Goal: Task Accomplishment & Management: Manage account settings

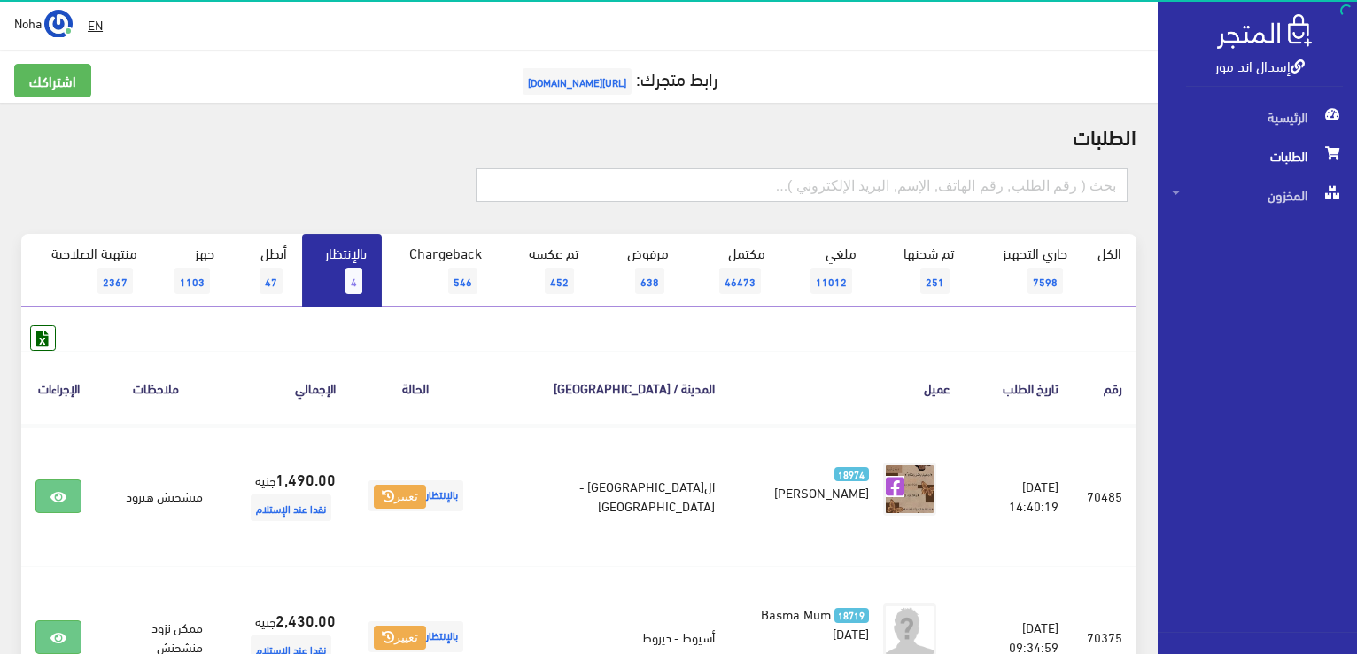
click at [845, 191] on input "text" at bounding box center [802, 185] width 652 height 34
click at [843, 188] on input "text" at bounding box center [802, 185] width 652 height 34
click at [775, 189] on input "text" at bounding box center [802, 185] width 652 height 34
click at [353, 256] on link "بالإنتظار 4" at bounding box center [342, 270] width 80 height 73
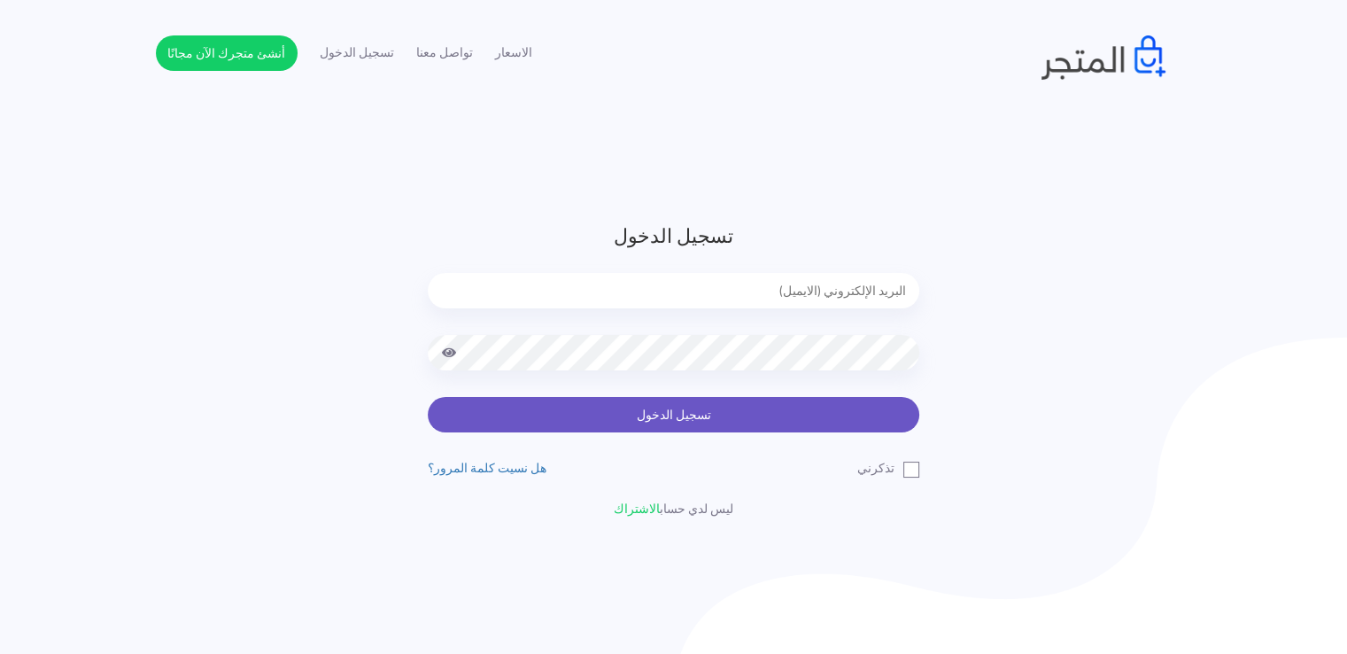
type input "[EMAIL_ADDRESS][DOMAIN_NAME]"
click at [868, 422] on button "تسجيل الدخول" at bounding box center [673, 414] width 491 height 35
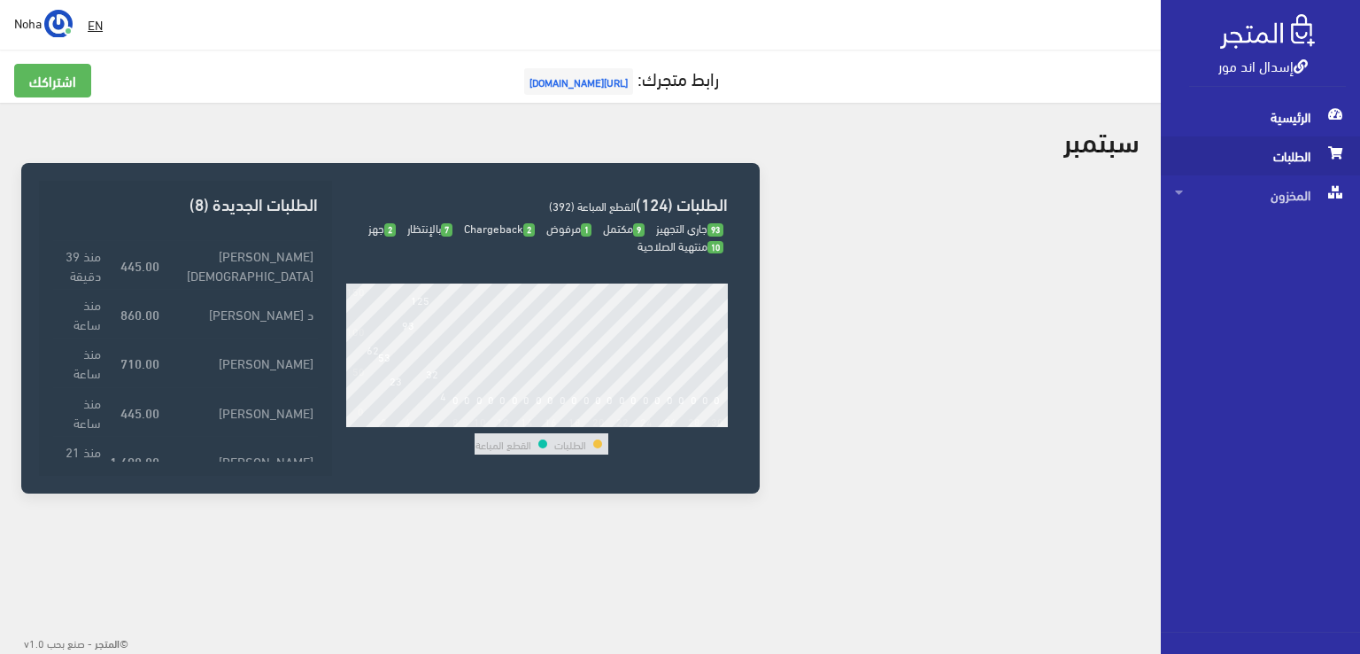
click at [1305, 166] on span "الطلبات" at bounding box center [1260, 155] width 171 height 39
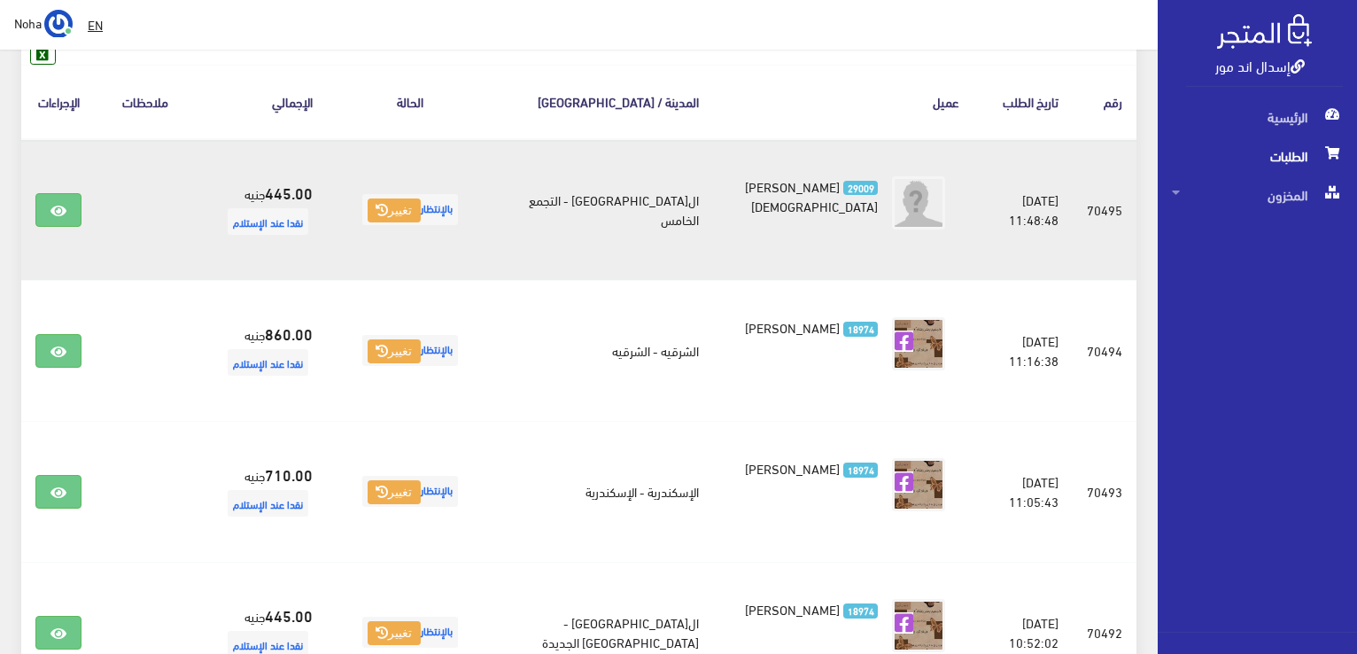
scroll to position [89, 0]
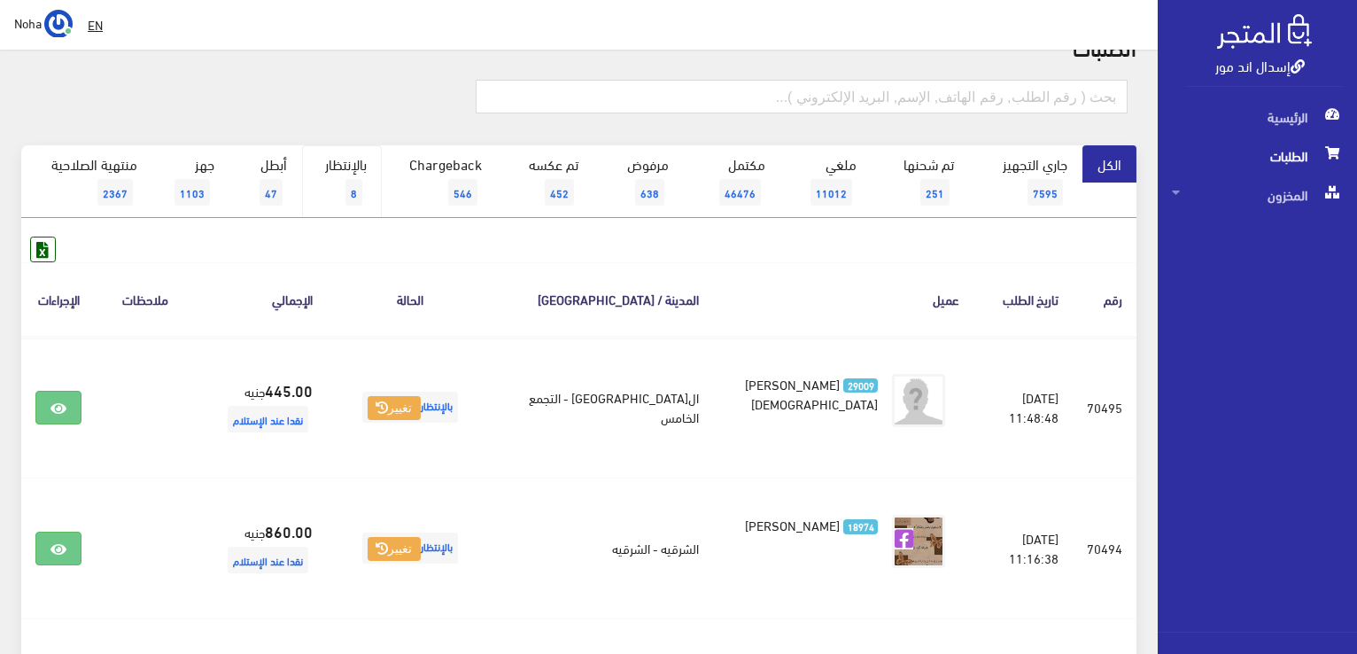
click at [337, 194] on link "بالإنتظار 8" at bounding box center [342, 181] width 80 height 73
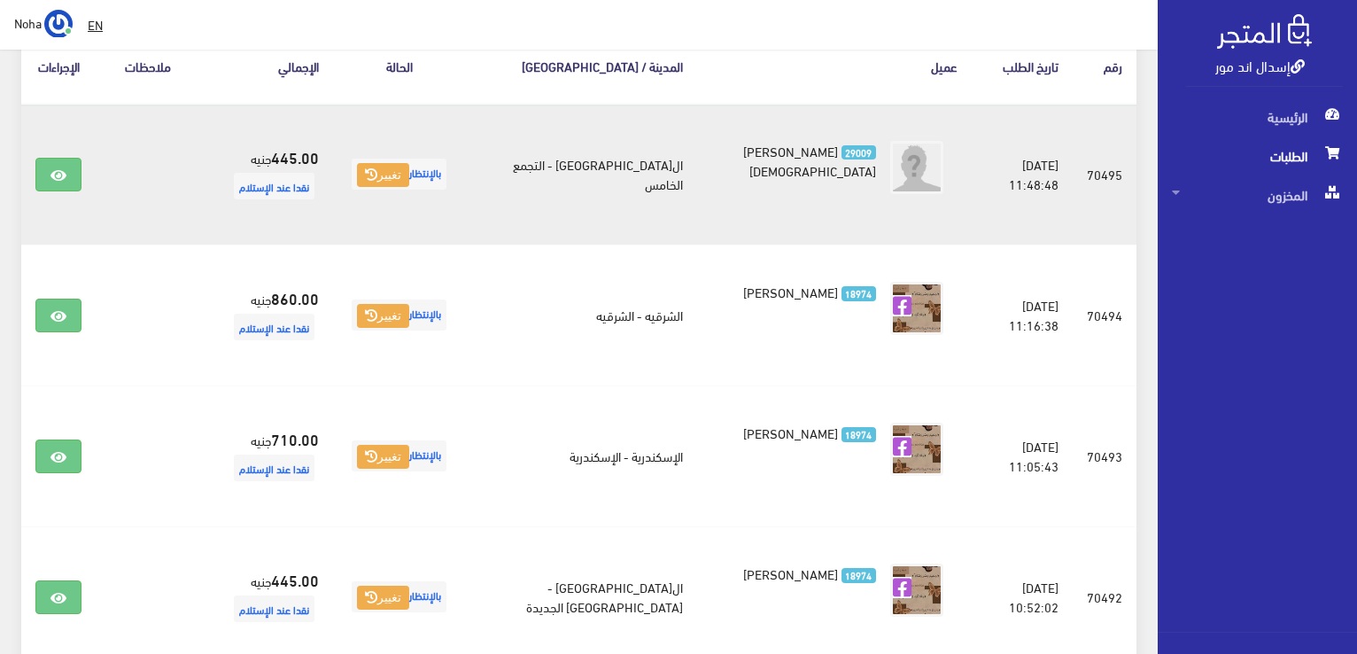
scroll to position [443, 0]
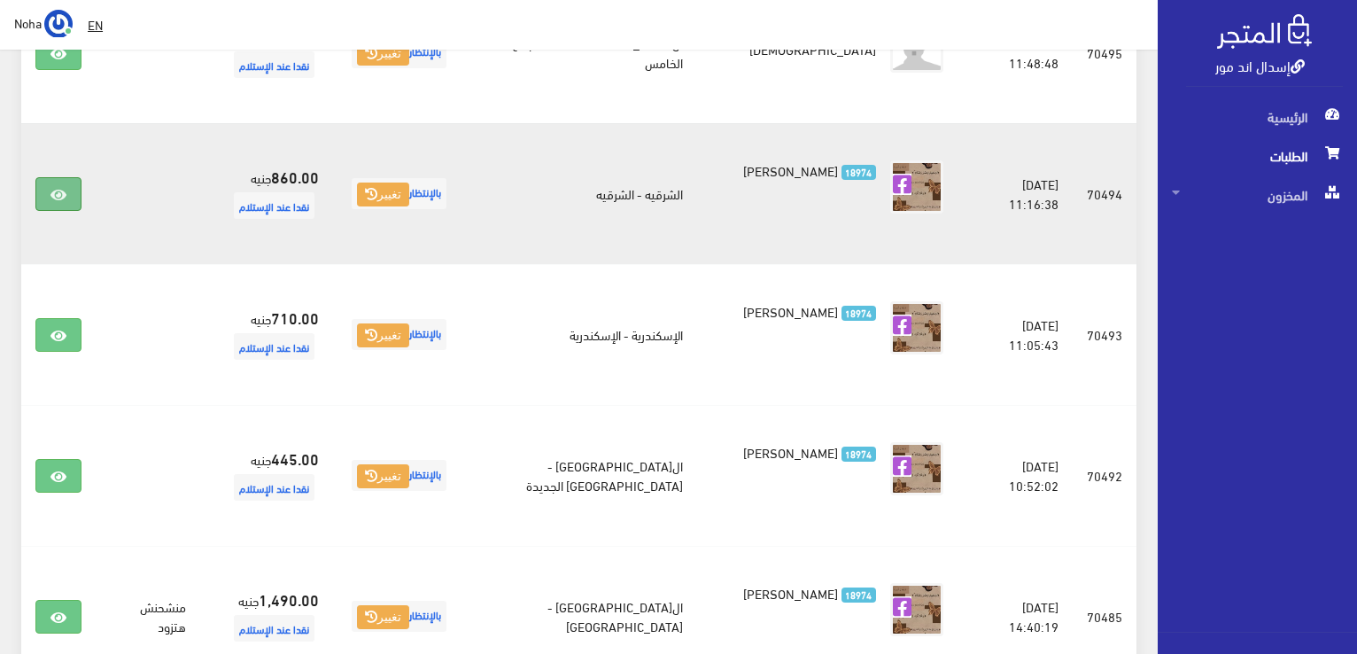
click at [66, 183] on link at bounding box center [58, 194] width 46 height 34
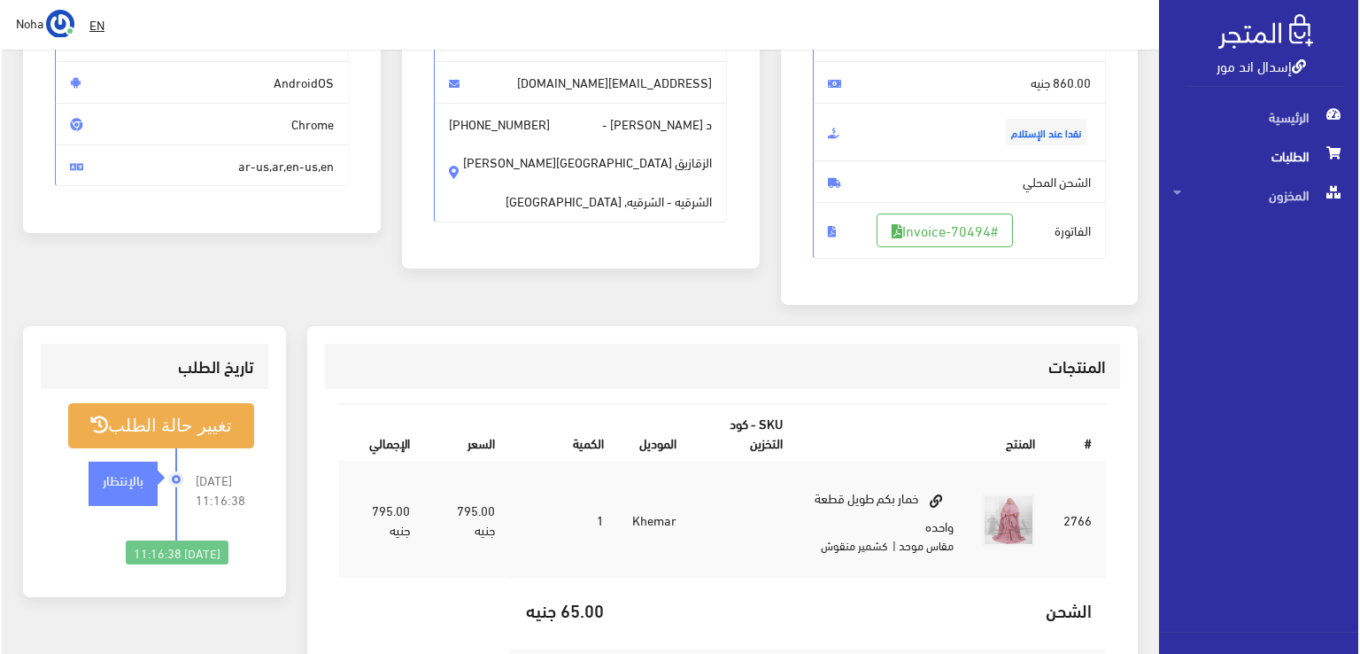
scroll to position [266, 0]
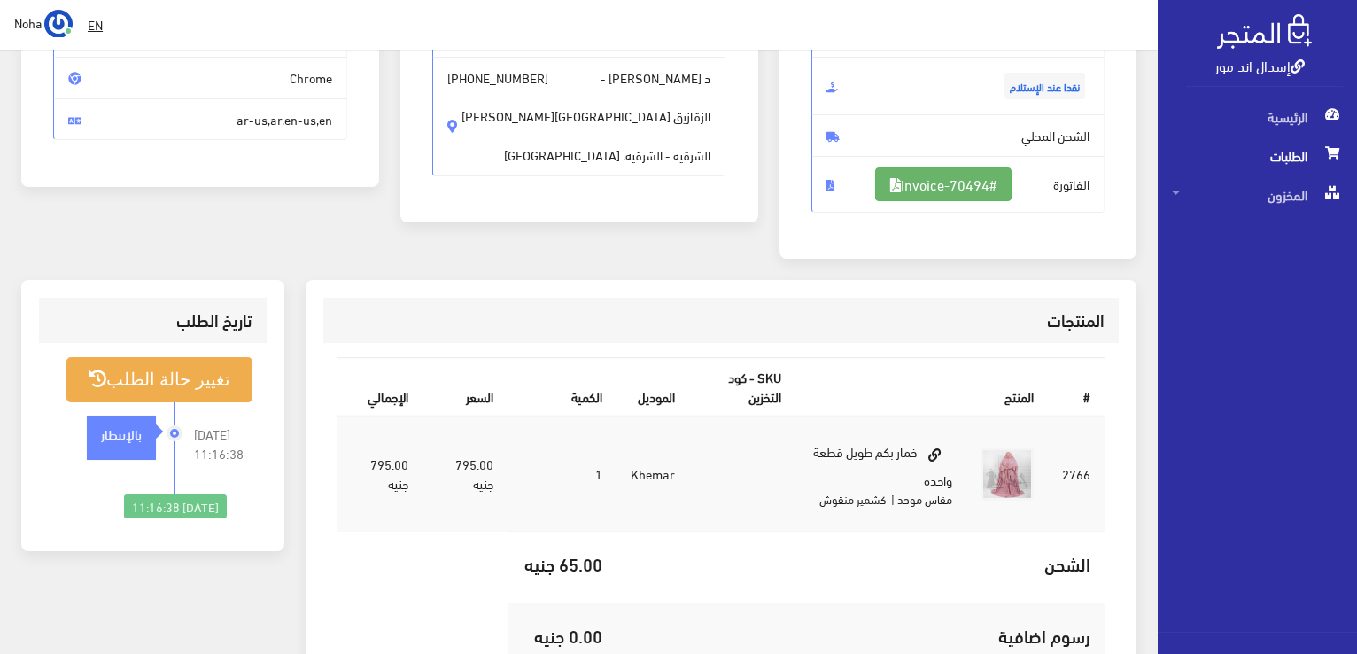
click at [951, 193] on link "#Invoice-70494" at bounding box center [943, 184] width 136 height 34
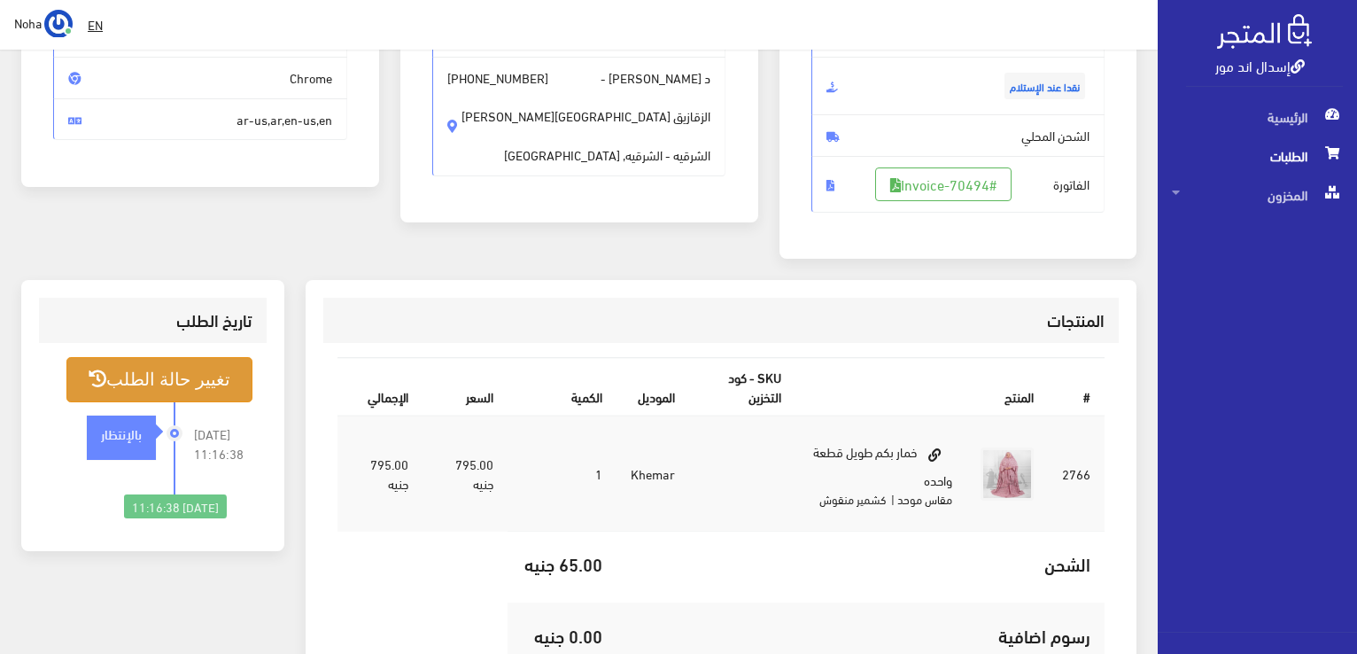
click at [206, 388] on button "تغيير حالة الطلب" at bounding box center [159, 379] width 186 height 45
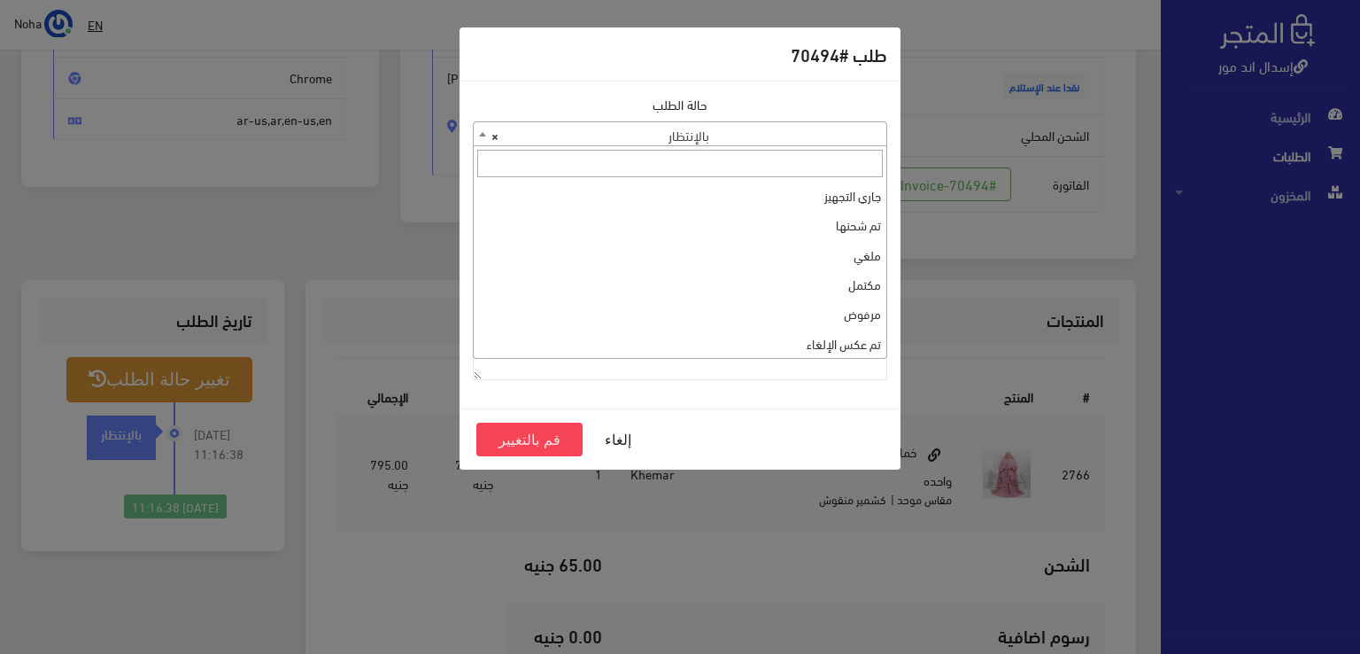
click at [774, 130] on span "× بالإنتظار" at bounding box center [680, 134] width 413 height 25
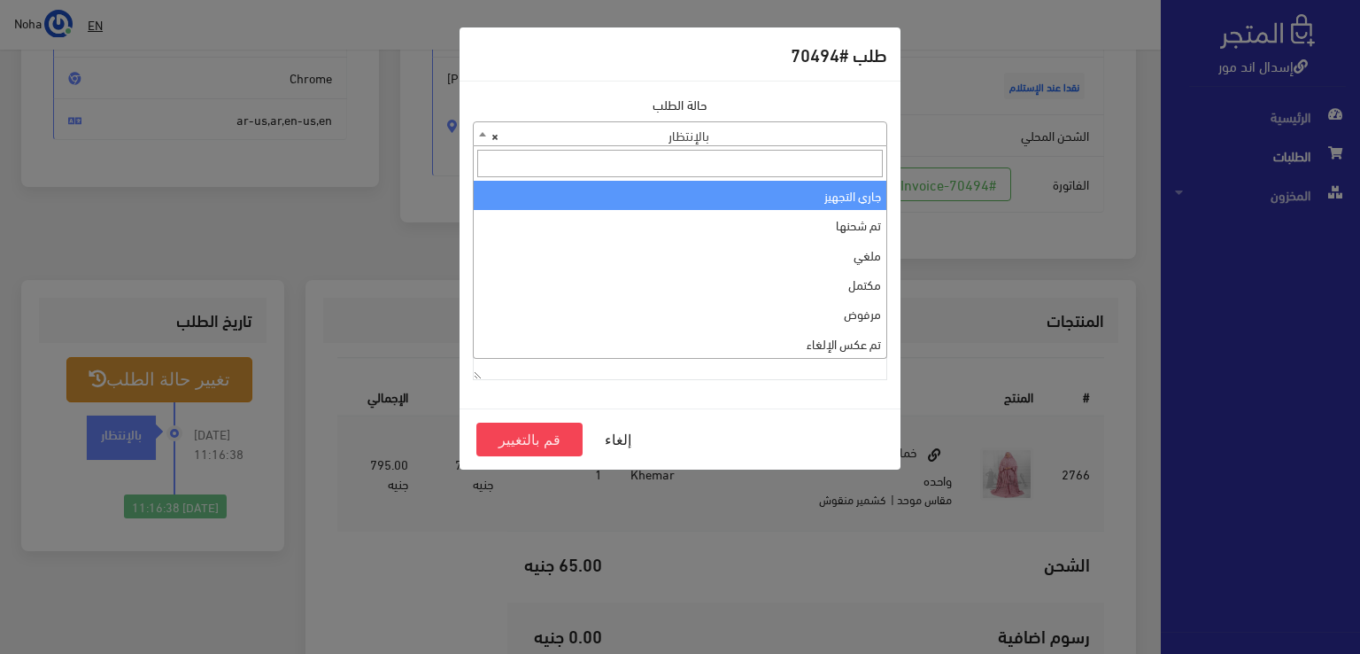
select select "1"
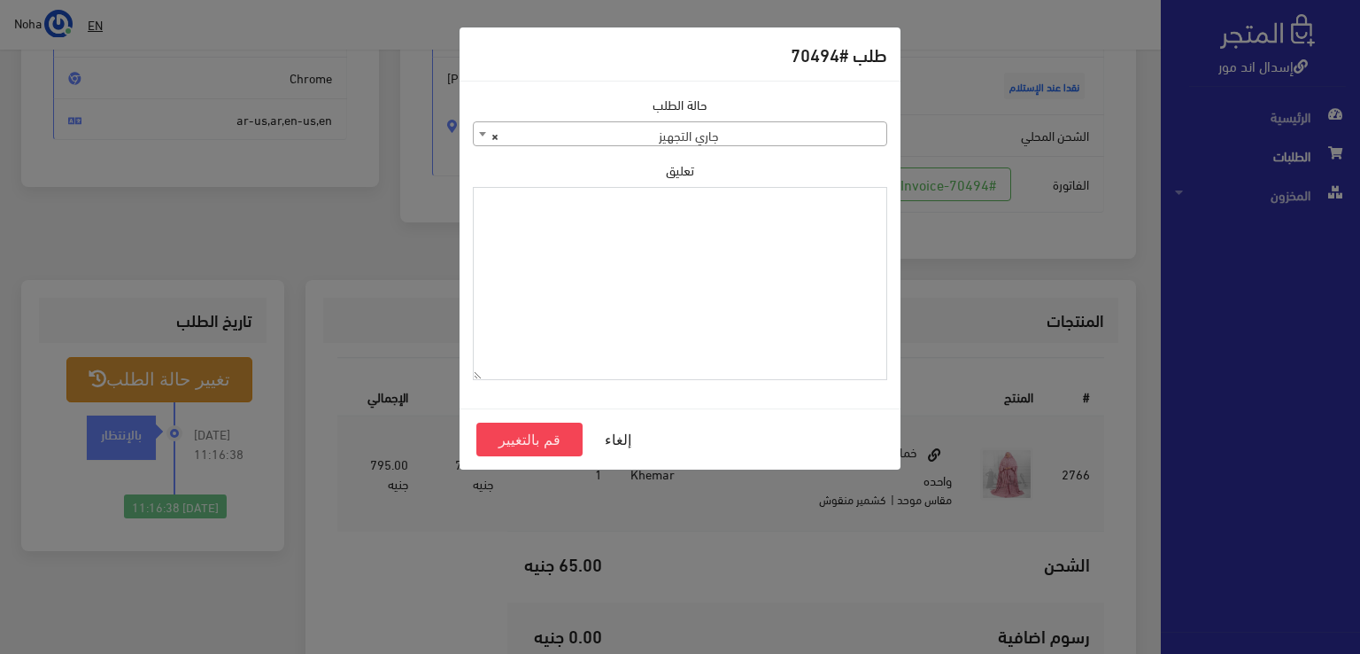
paste textarea "1120859"
type textarea "1120859"
click at [567, 447] on button "قم بالتغيير" at bounding box center [529, 439] width 106 height 34
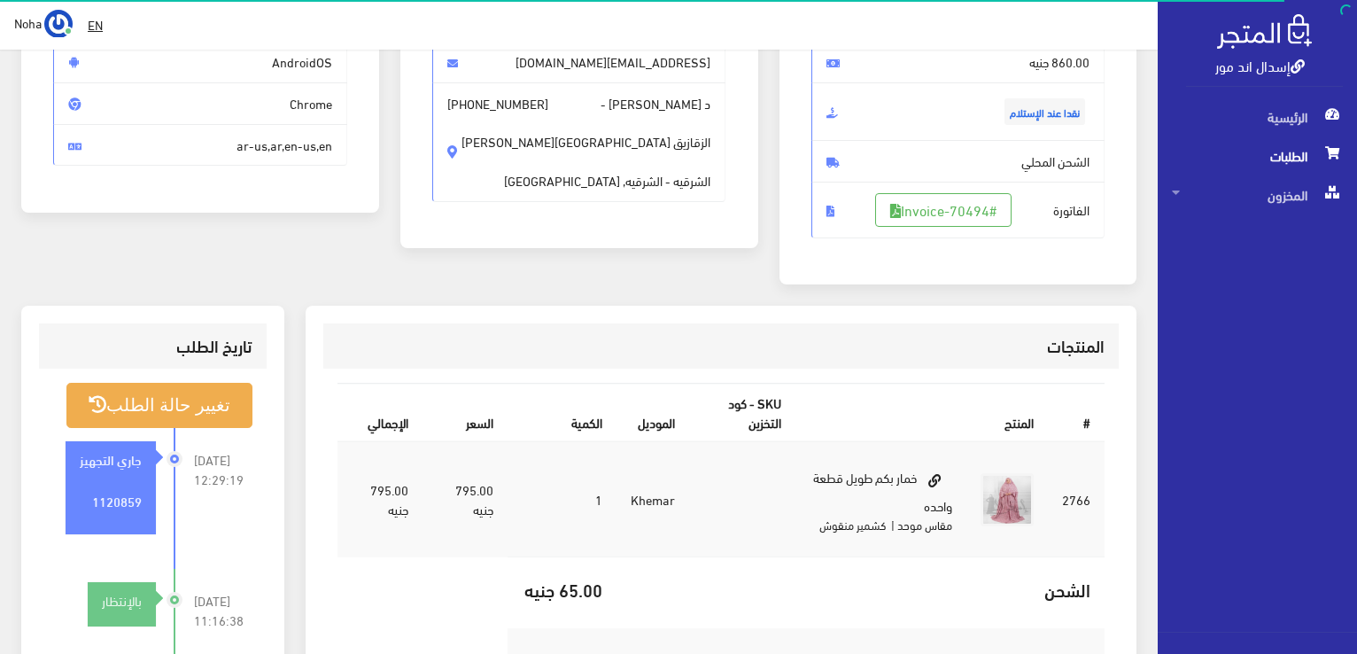
scroll to position [266, 0]
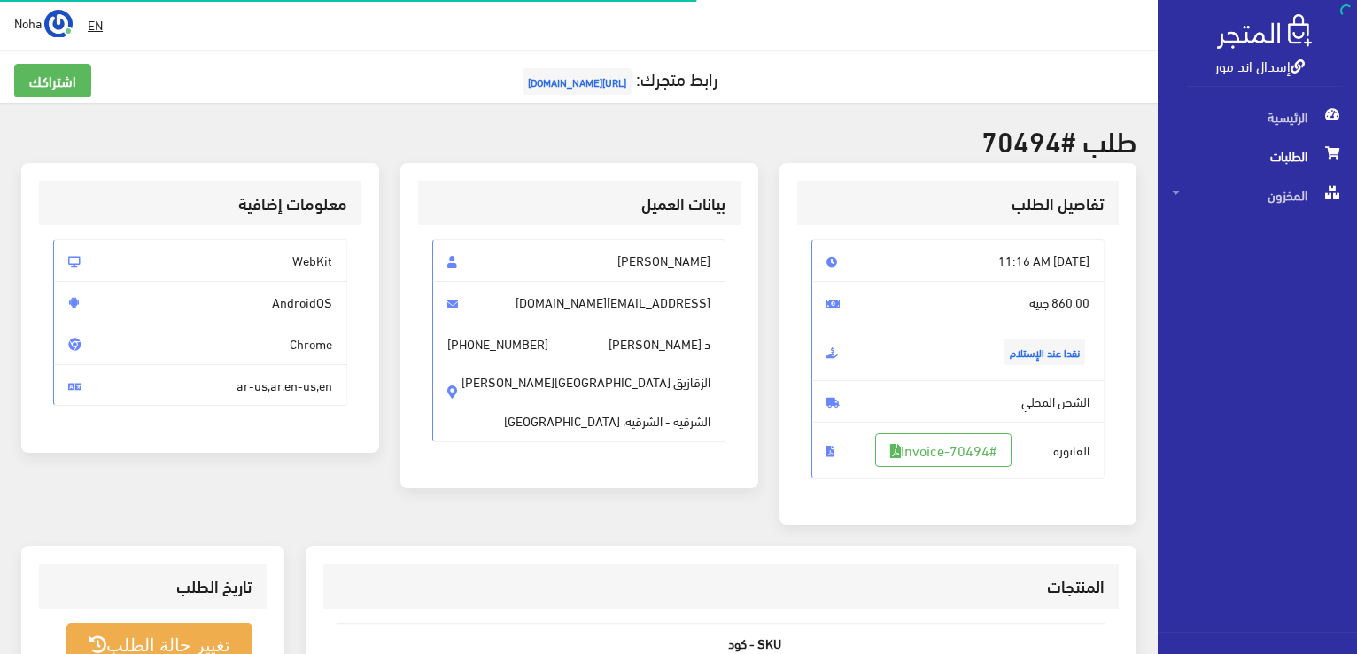
scroll to position [254, 0]
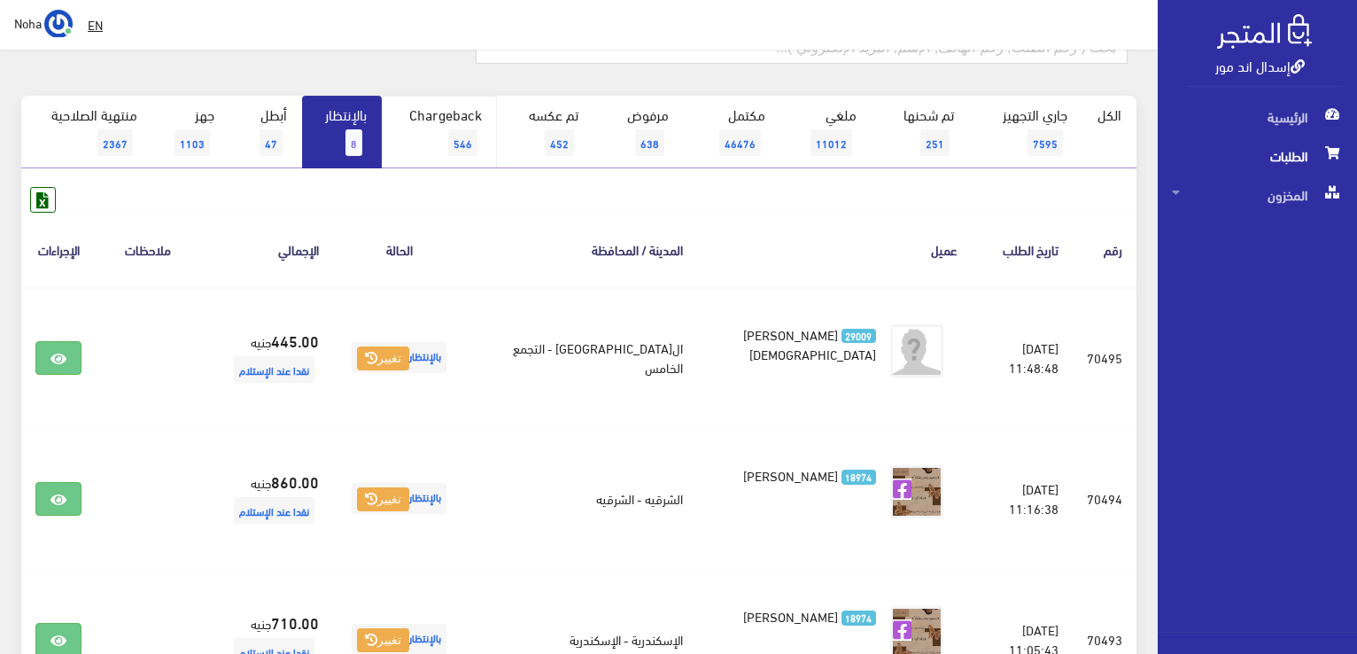
scroll to position [89, 0]
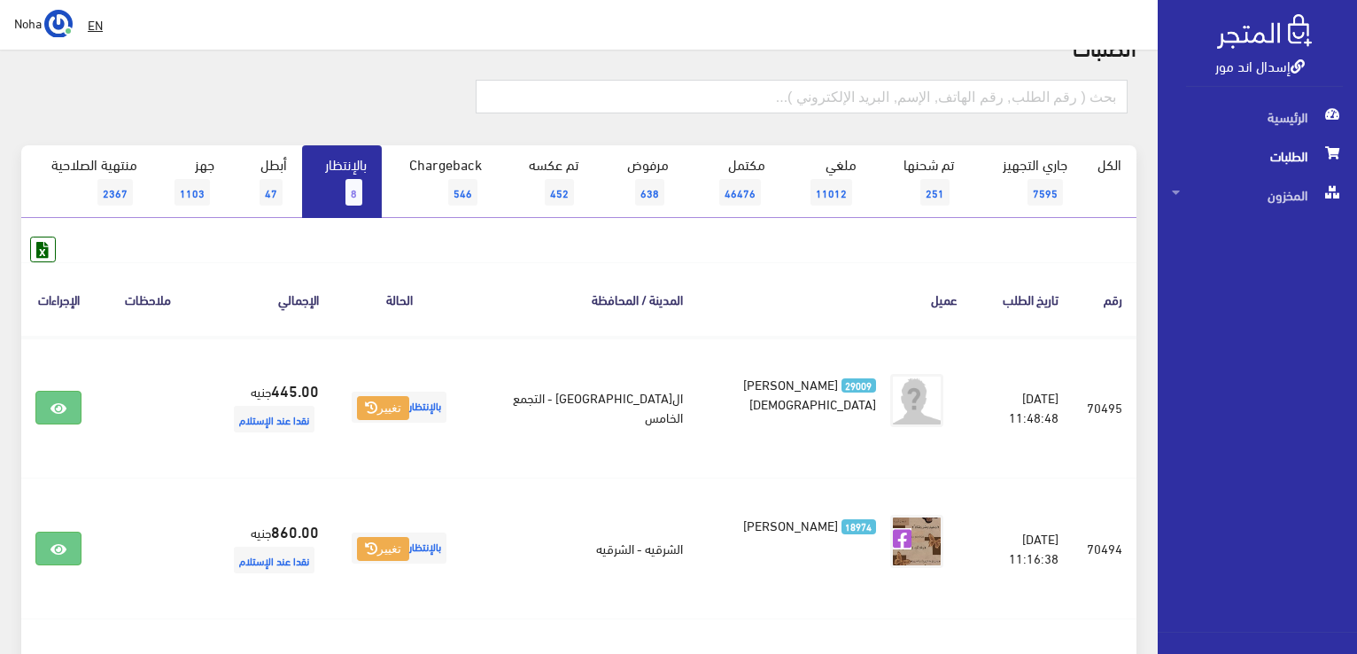
click at [343, 175] on link "بالإنتظار 8" at bounding box center [342, 181] width 80 height 73
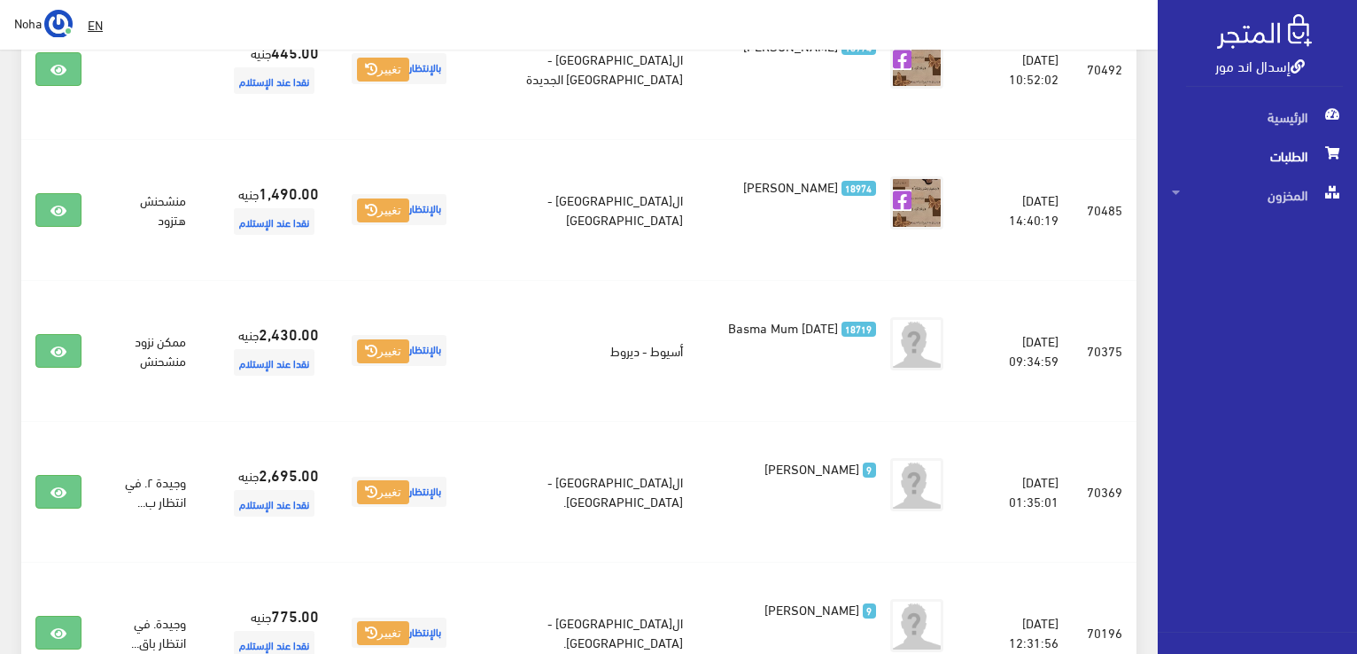
scroll to position [531, 0]
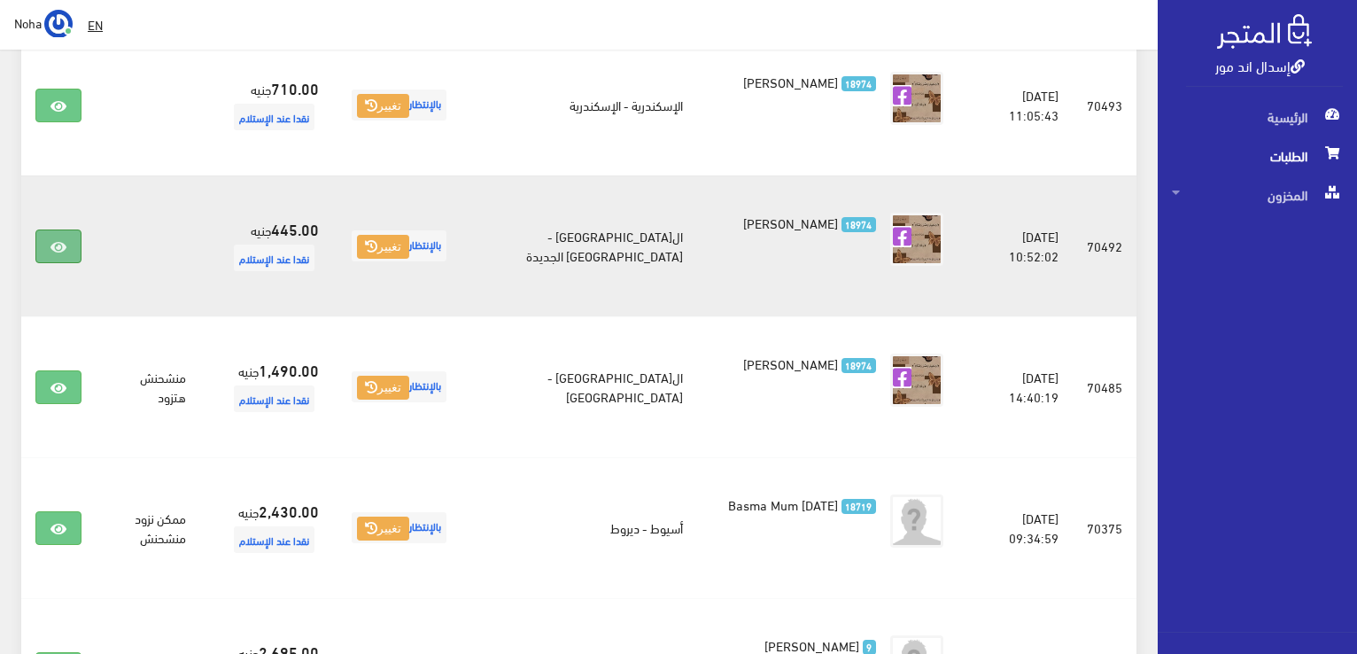
click at [43, 244] on link at bounding box center [58, 246] width 46 height 34
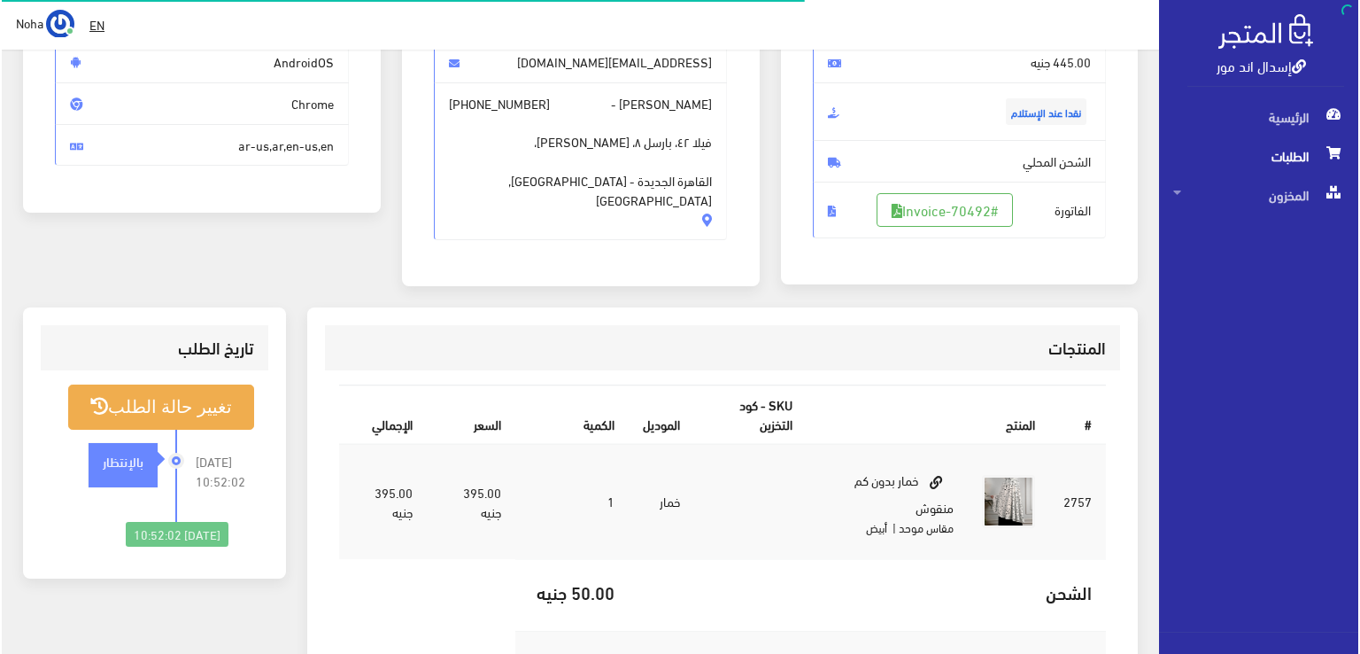
scroll to position [266, 0]
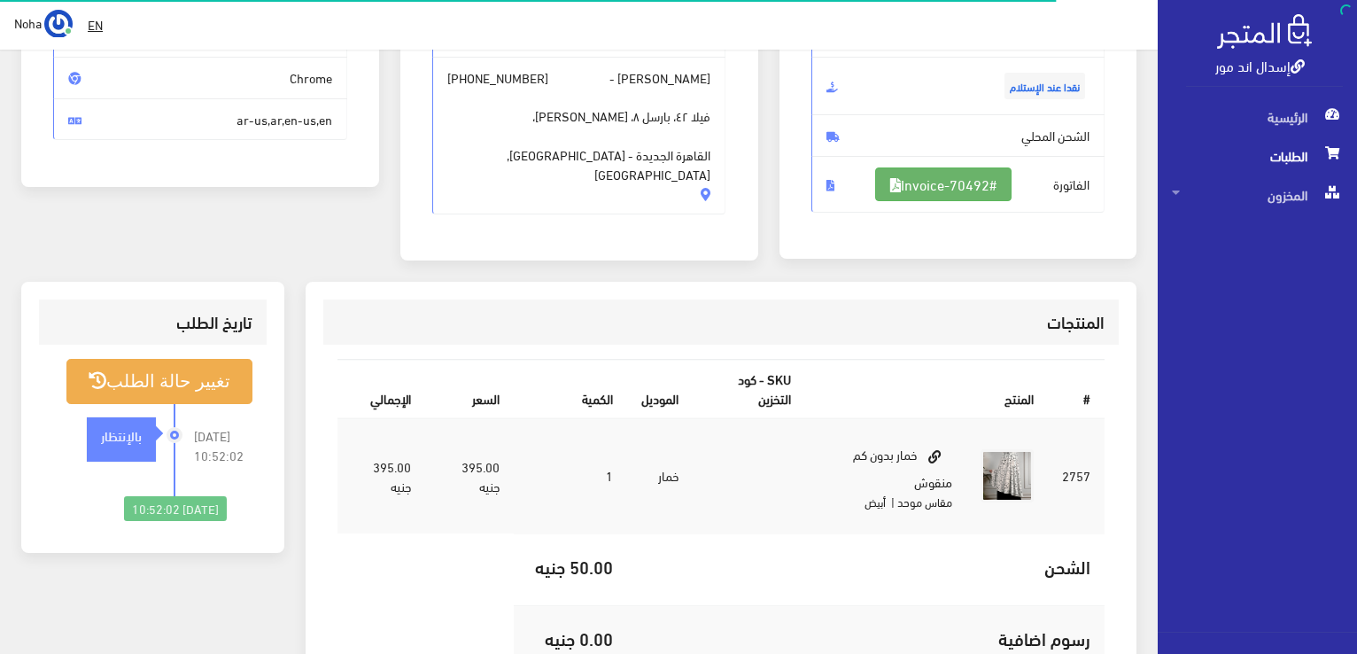
click at [937, 192] on link "#Invoice-70492" at bounding box center [943, 184] width 136 height 34
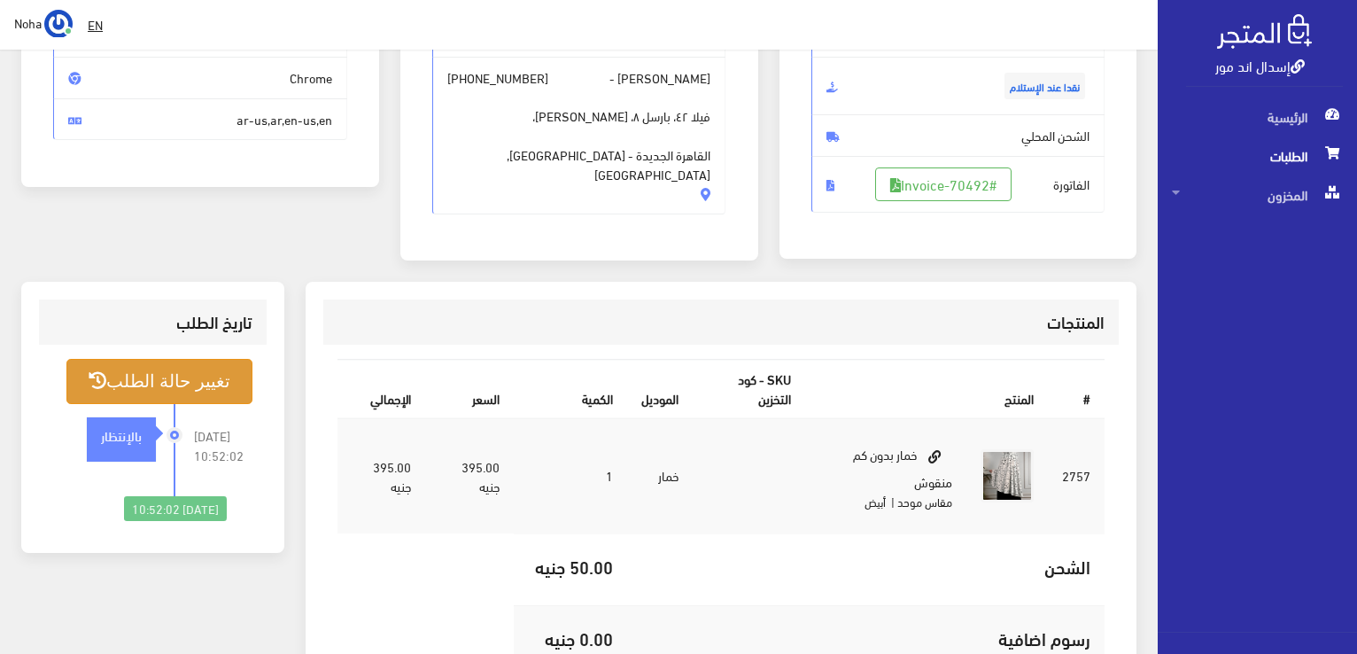
click at [223, 370] on button "تغيير حالة الطلب" at bounding box center [159, 381] width 186 height 45
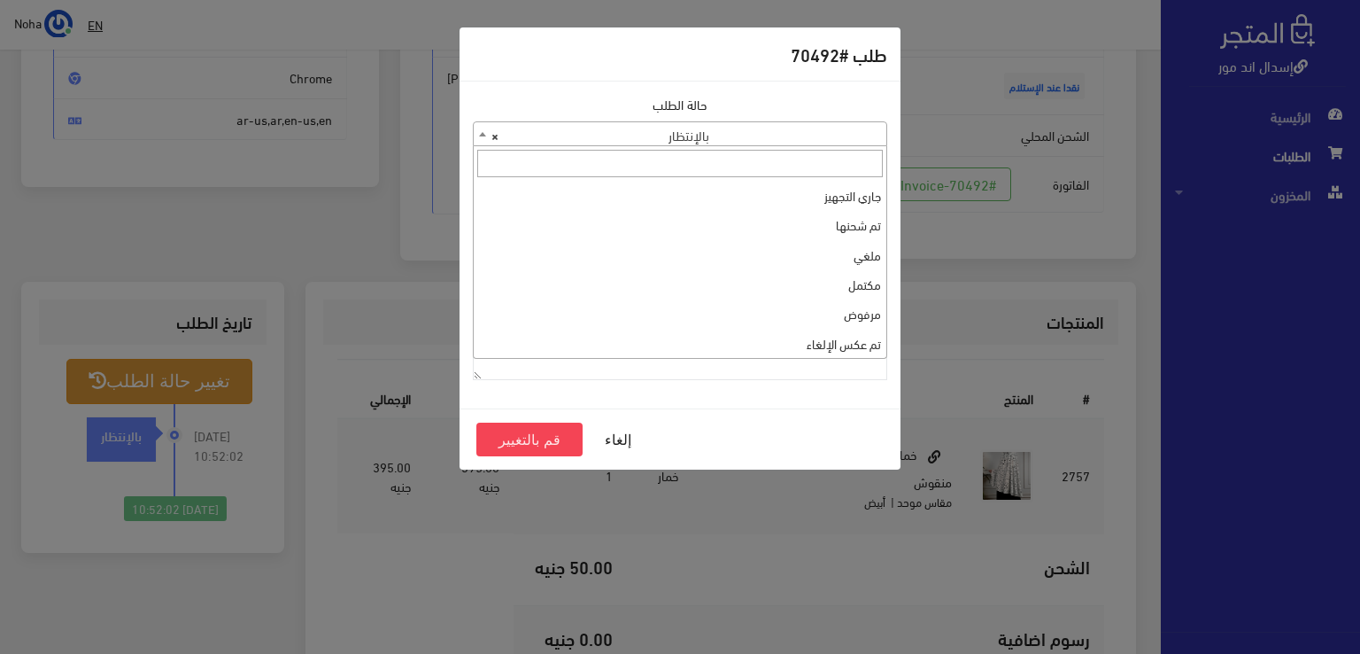
click at [785, 138] on span "× بالإنتظار" at bounding box center [680, 134] width 413 height 25
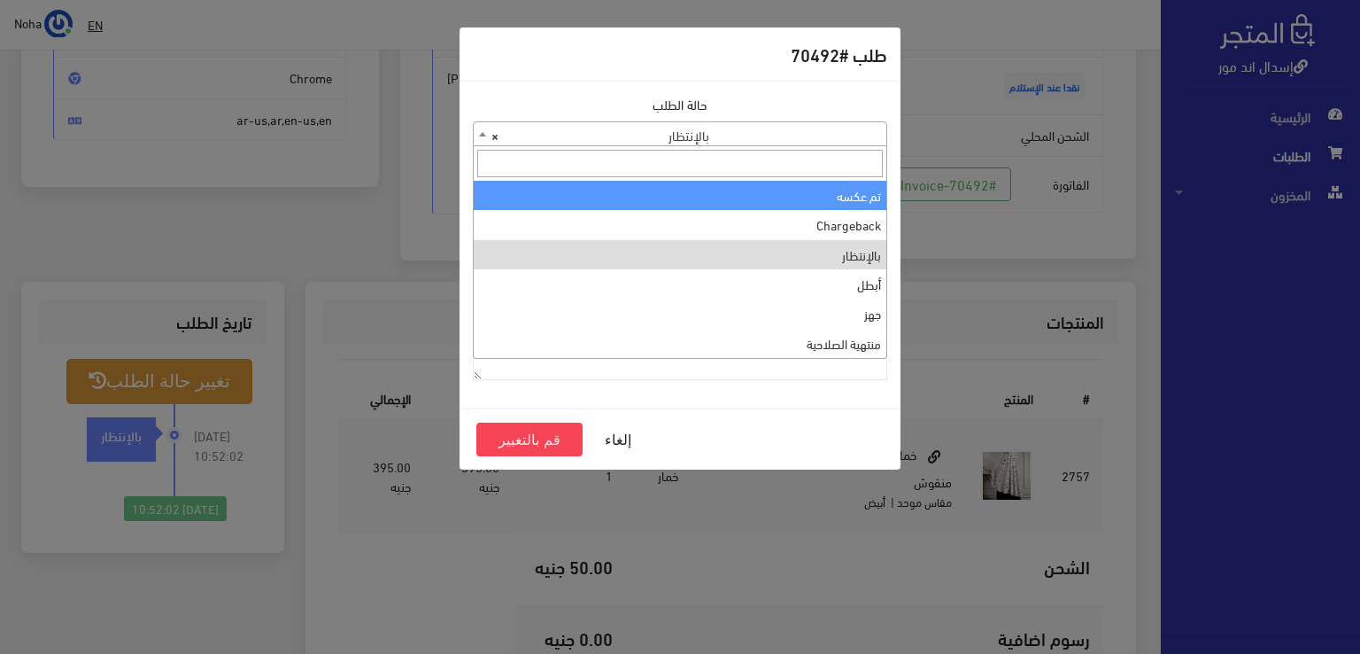
scroll to position [0, 0]
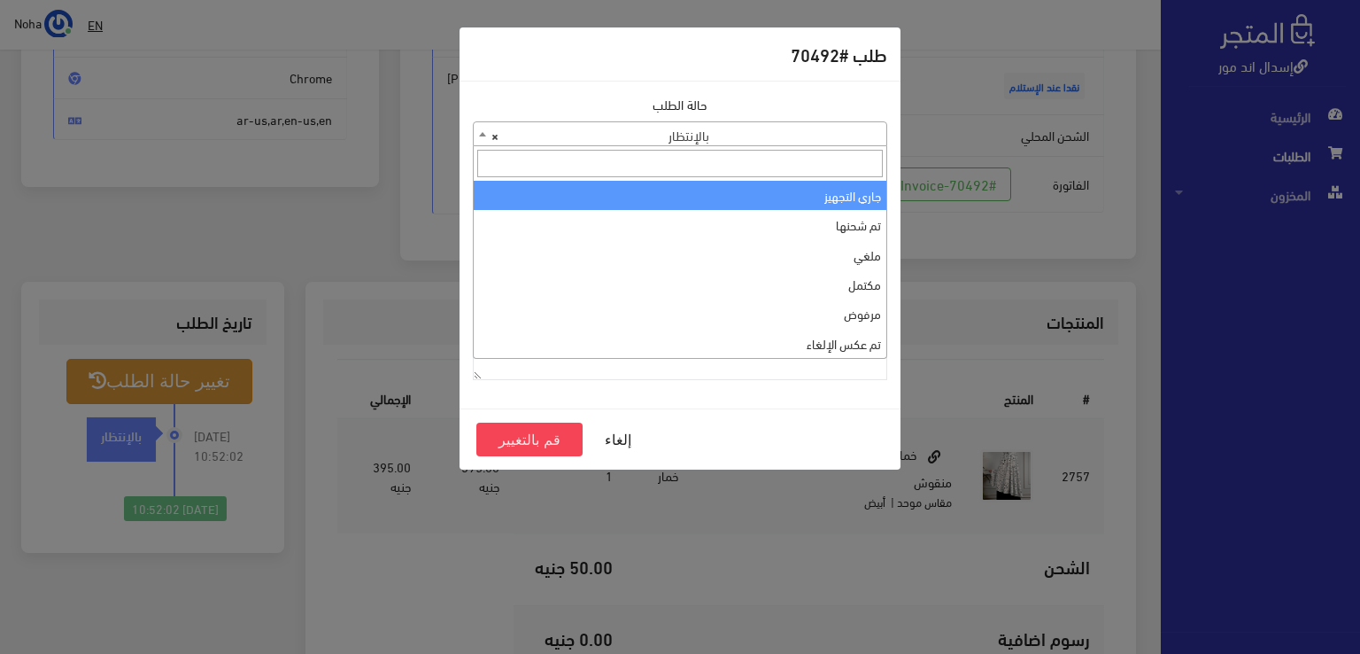
select select "1"
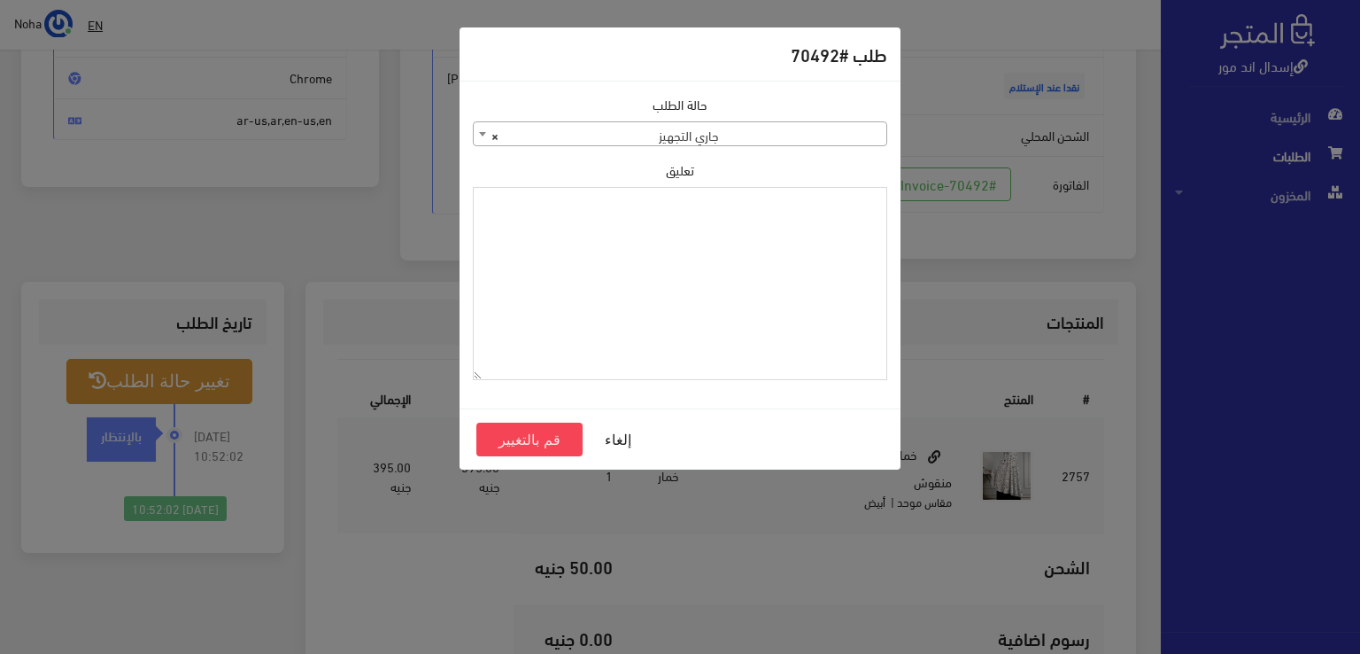
paste textarea "1120859"
type textarea "1120859"
click at [511, 440] on button "قم بالتغيير" at bounding box center [529, 439] width 106 height 34
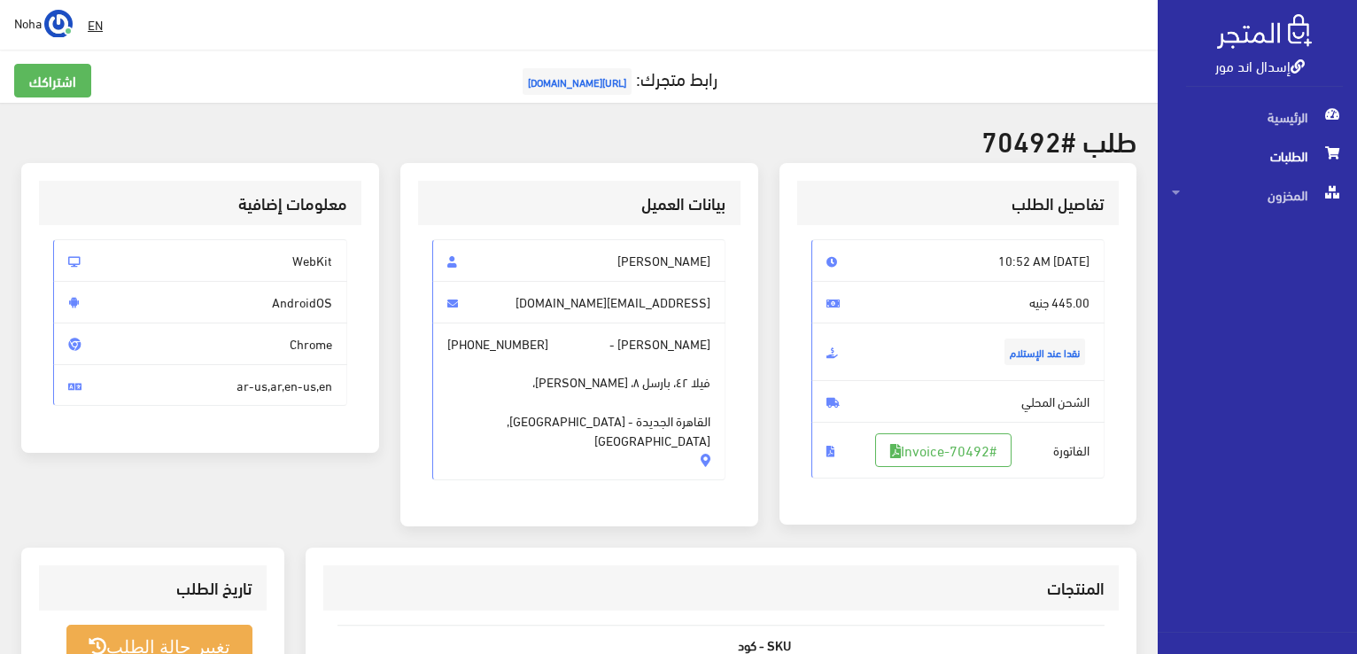
scroll to position [266, 0]
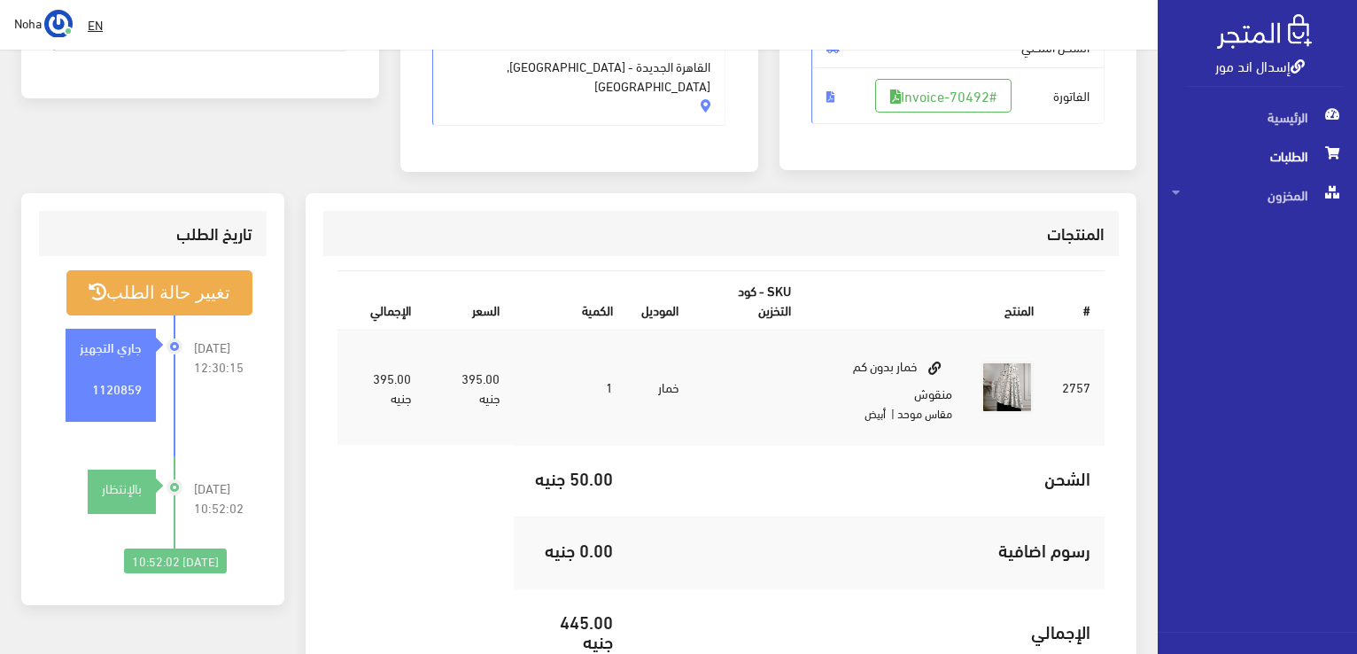
scroll to position [254, 0]
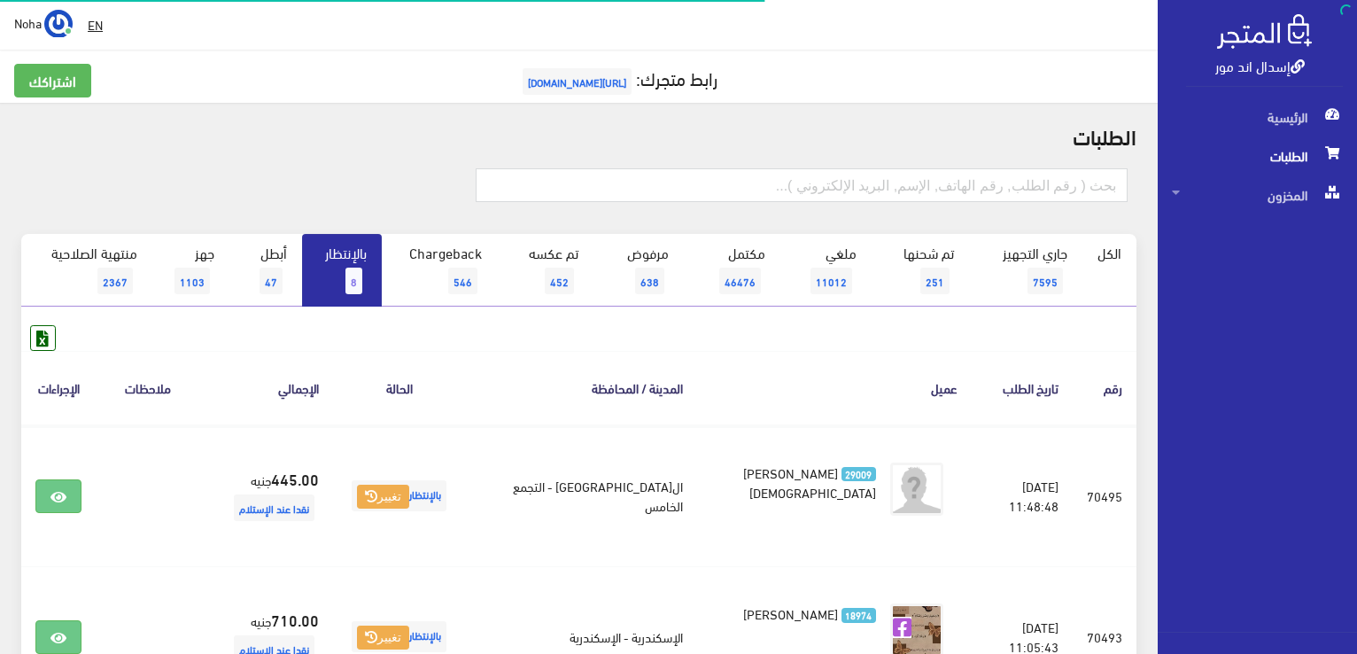
scroll to position [177, 0]
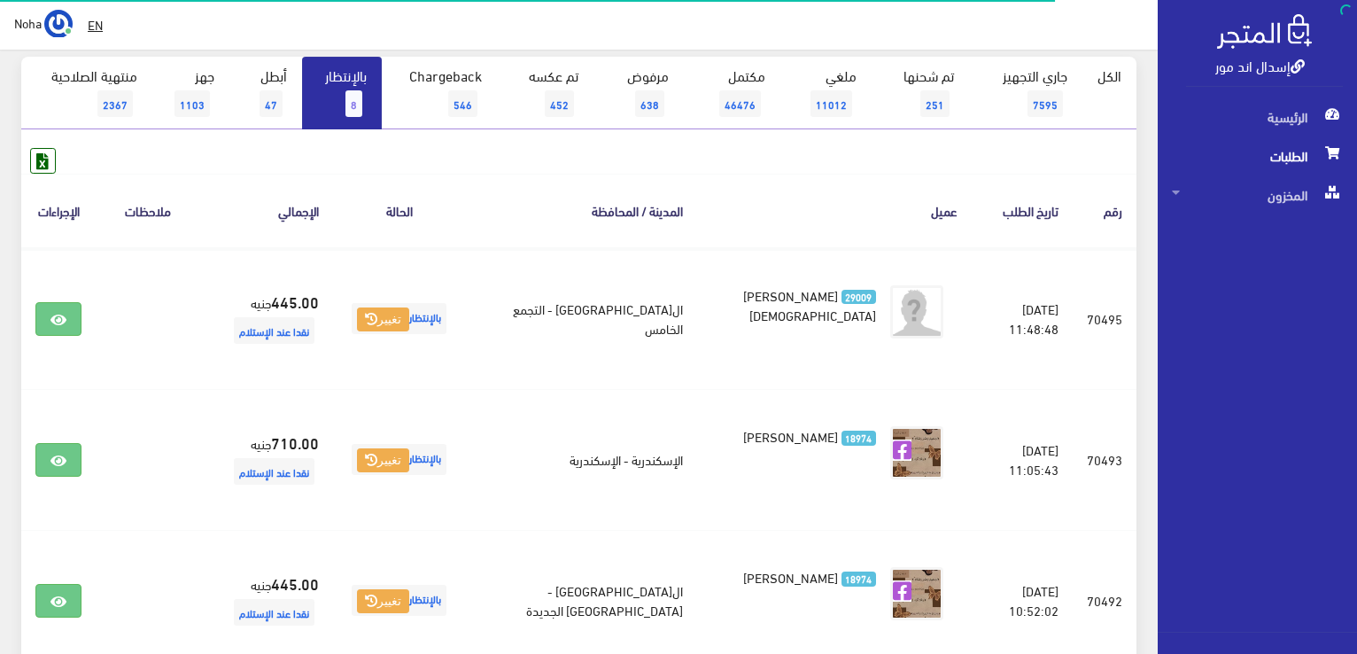
click at [344, 90] on link "بالإنتظار 8" at bounding box center [342, 93] width 80 height 73
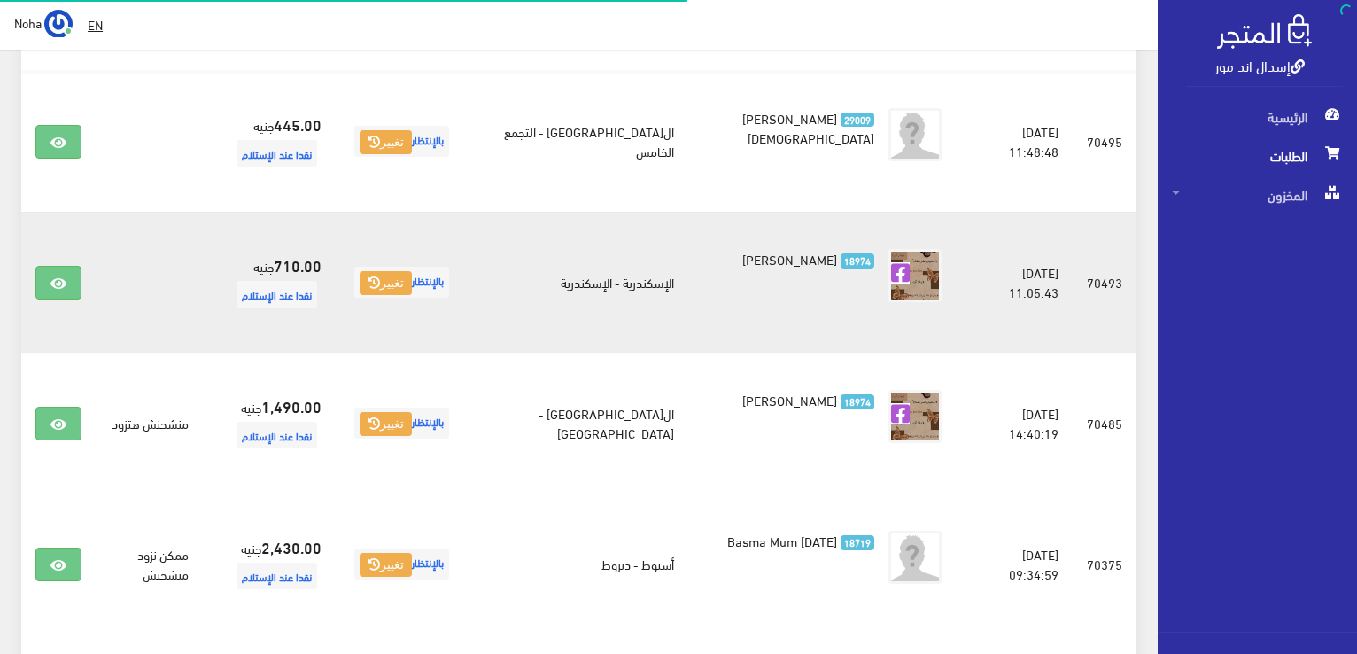
scroll to position [354, 0]
click at [50, 279] on link at bounding box center [58, 283] width 46 height 34
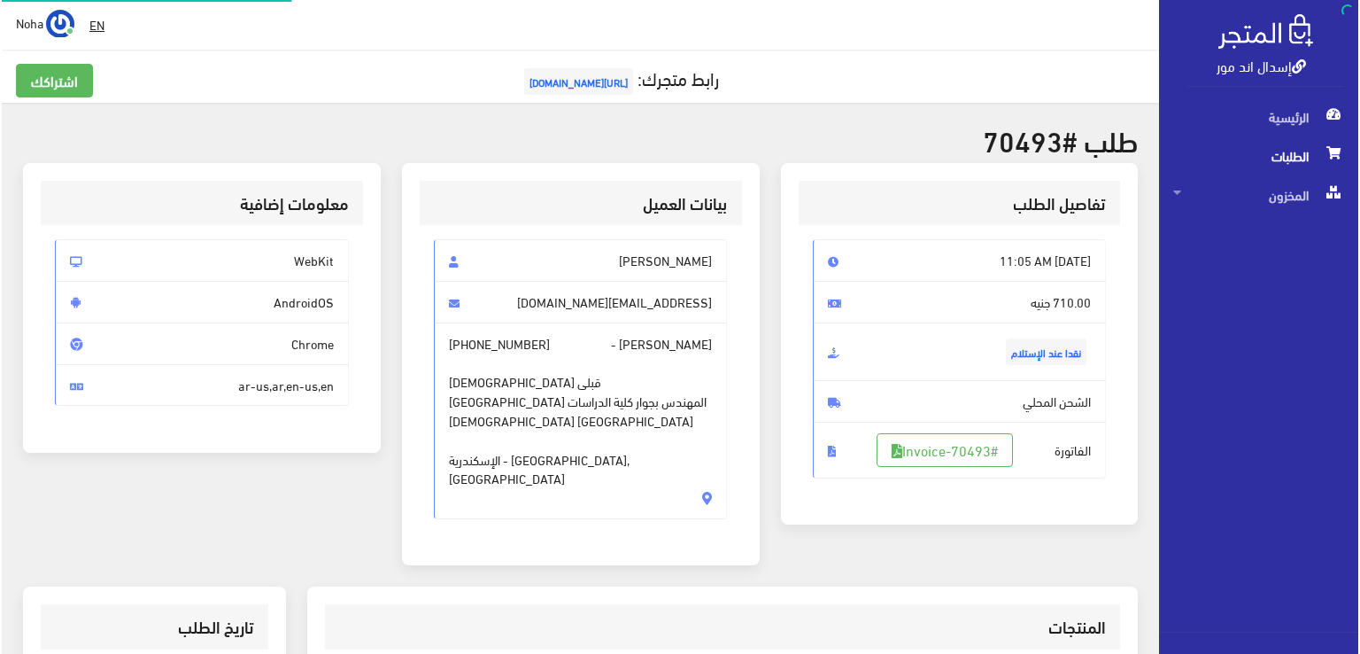
scroll to position [354, 0]
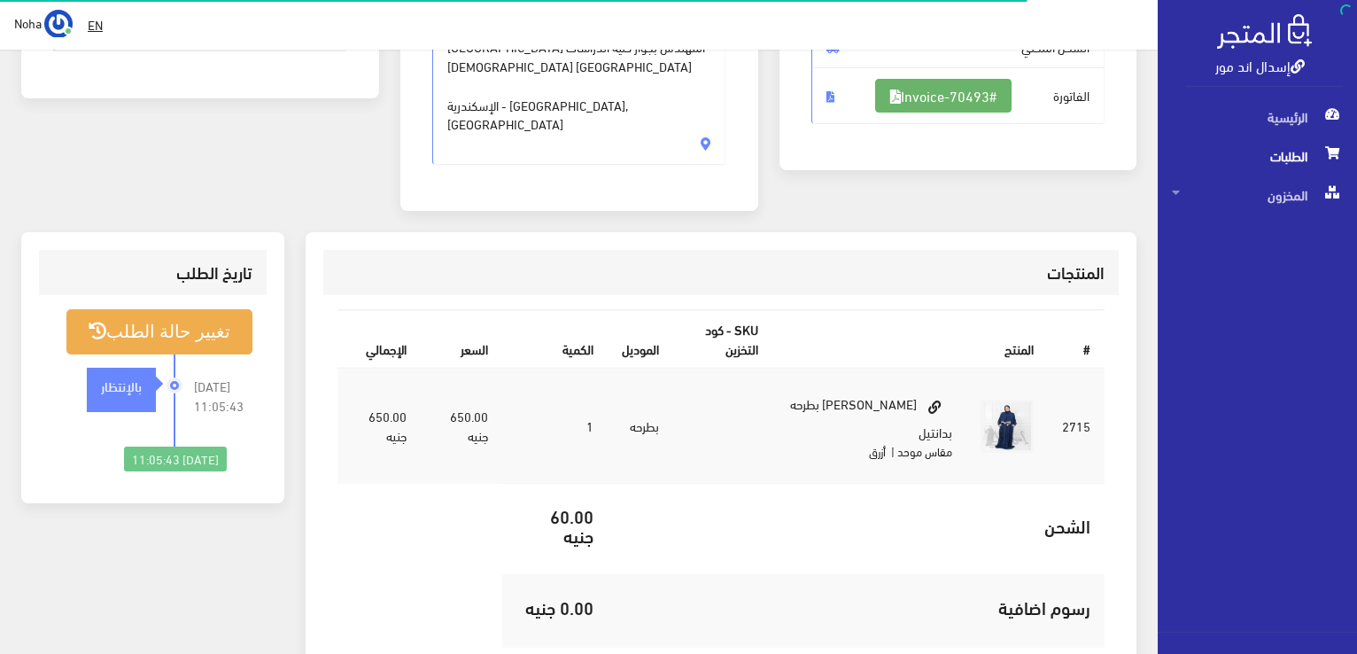
click at [978, 94] on link "#Invoice-70493" at bounding box center [943, 96] width 136 height 34
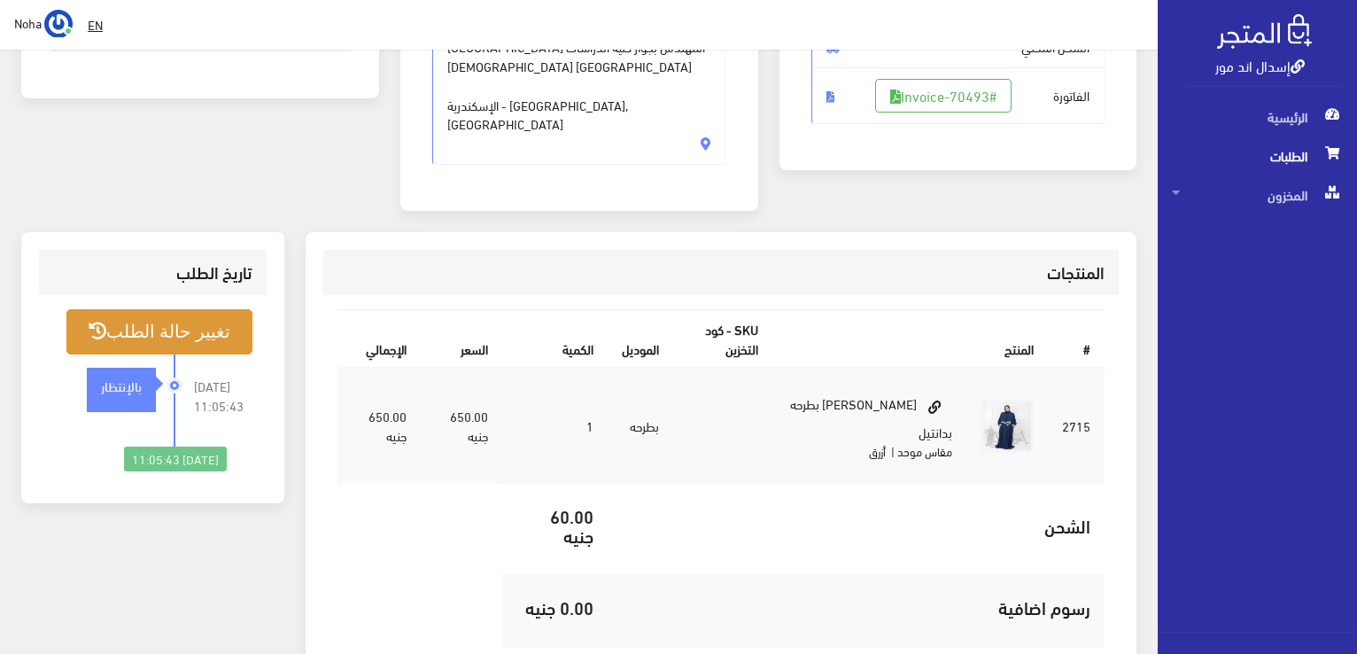
click at [141, 309] on button "تغيير حالة الطلب" at bounding box center [159, 331] width 186 height 45
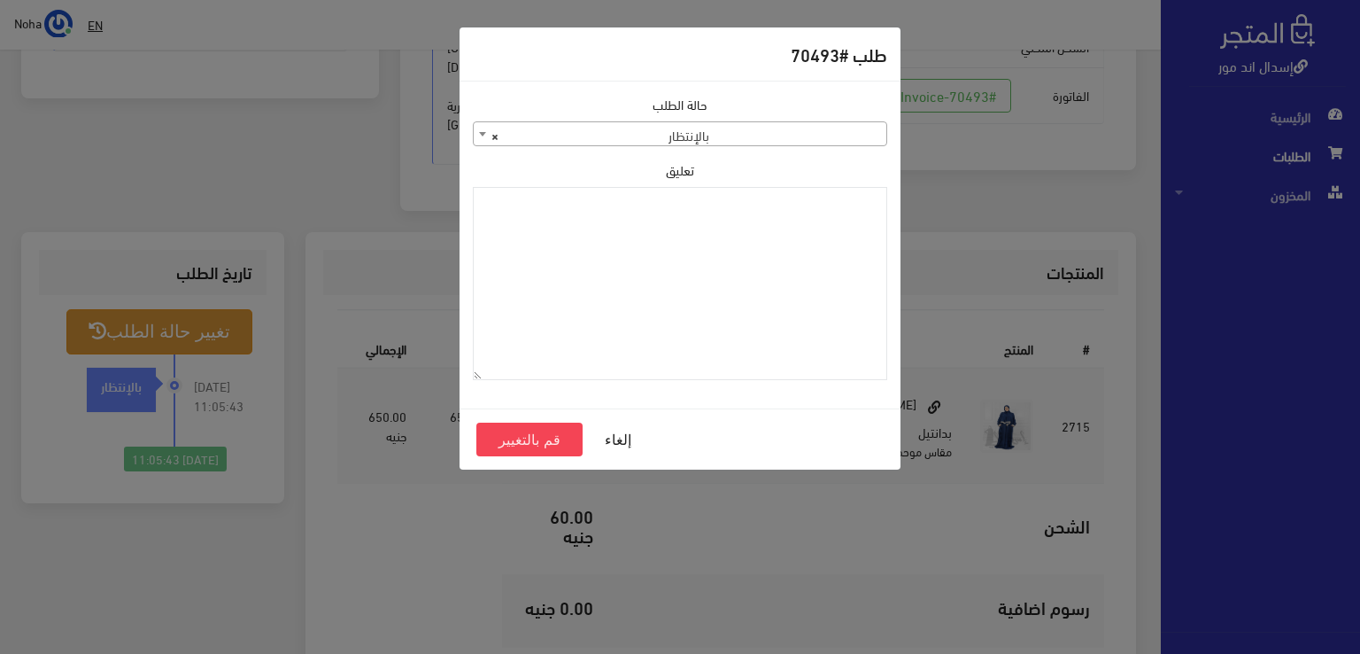
click at [740, 136] on span "× بالإنتظار" at bounding box center [680, 134] width 413 height 25
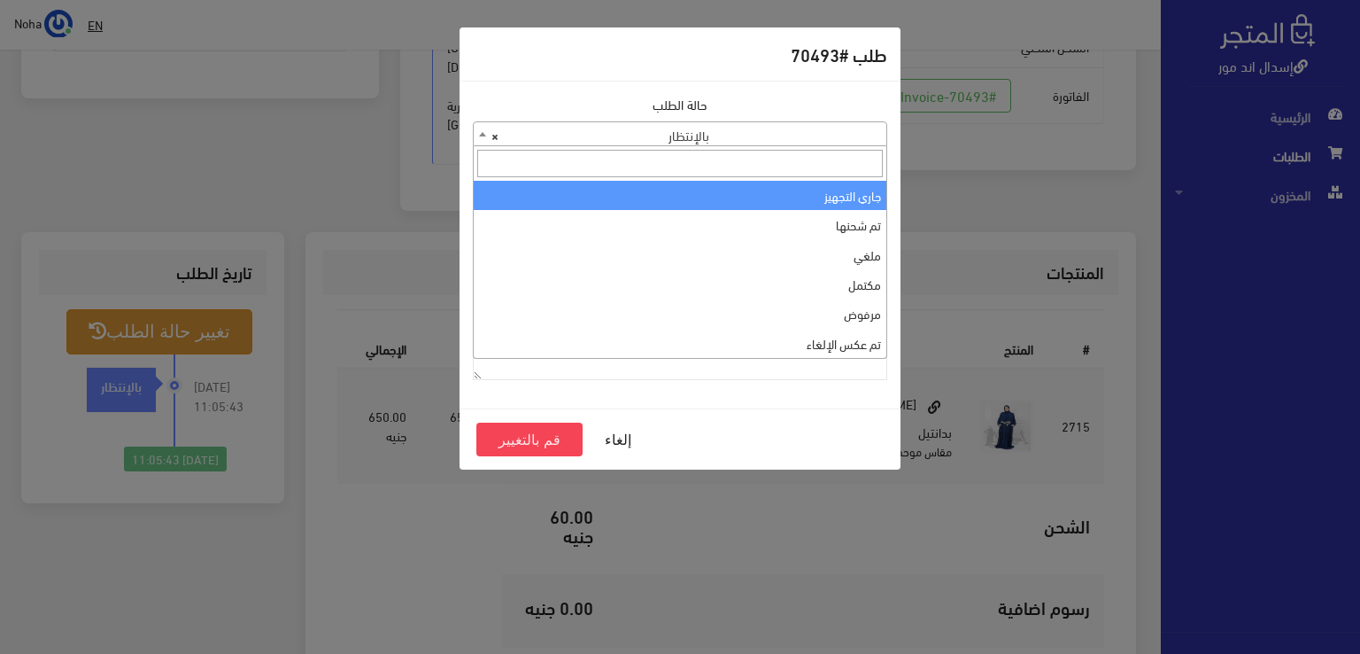
select select "1"
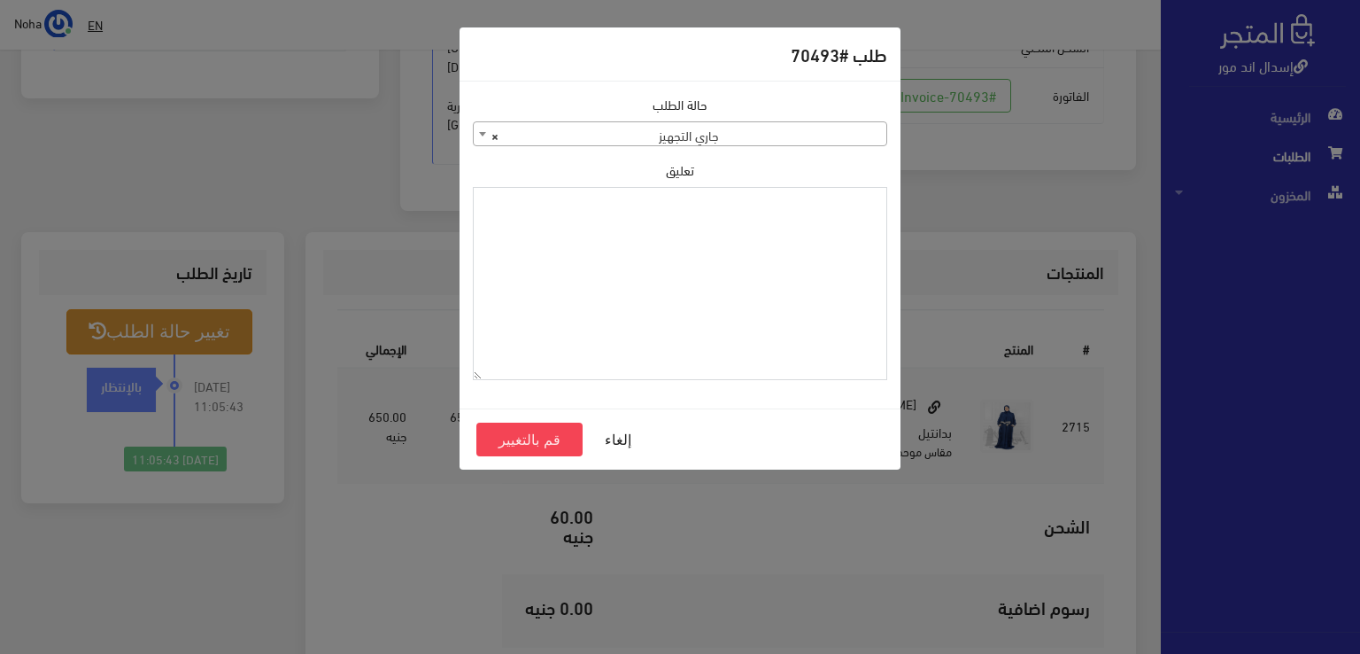
paste textarea "1120859"
type textarea "1120859"
click at [528, 437] on button "قم بالتغيير" at bounding box center [529, 439] width 106 height 34
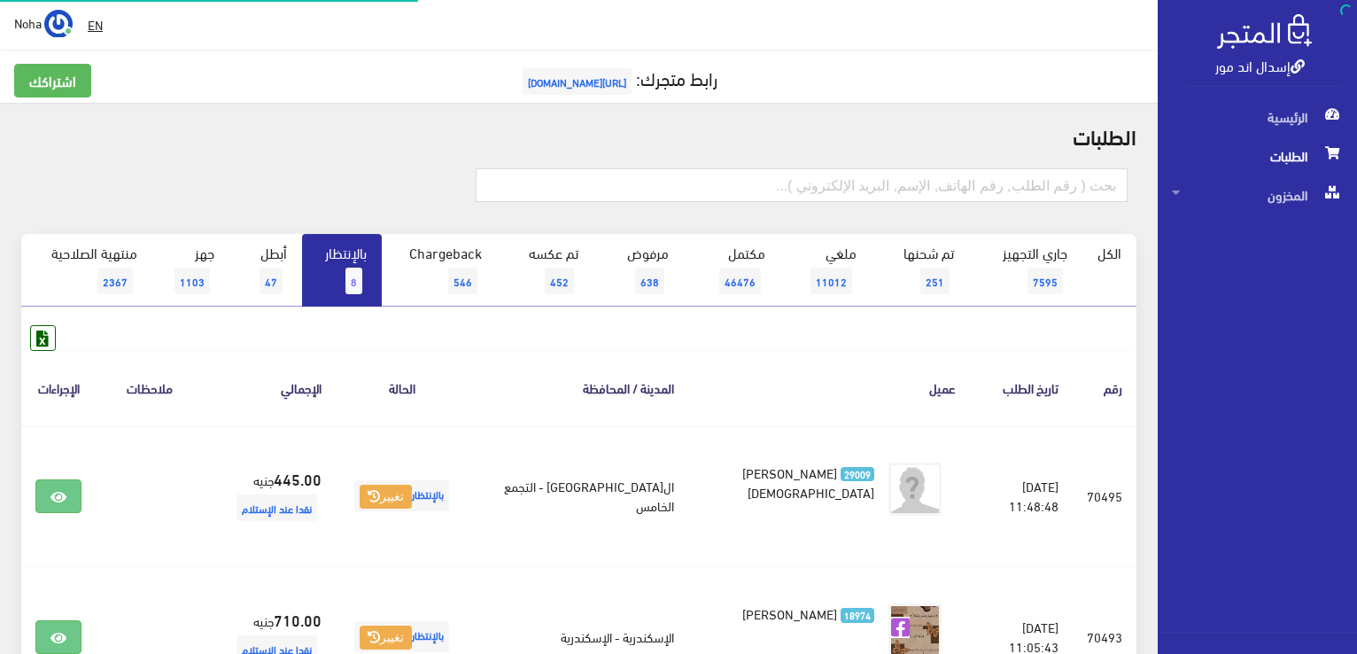
scroll to position [354, 0]
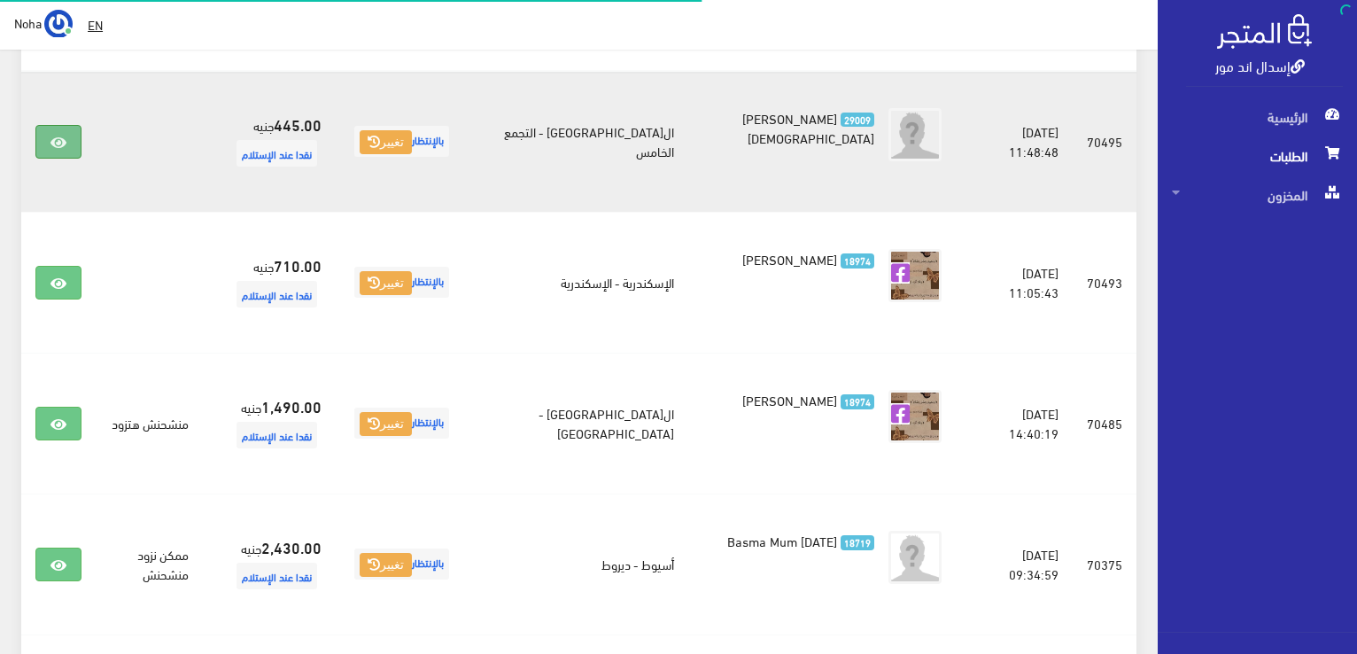
click at [46, 130] on link at bounding box center [58, 142] width 46 height 34
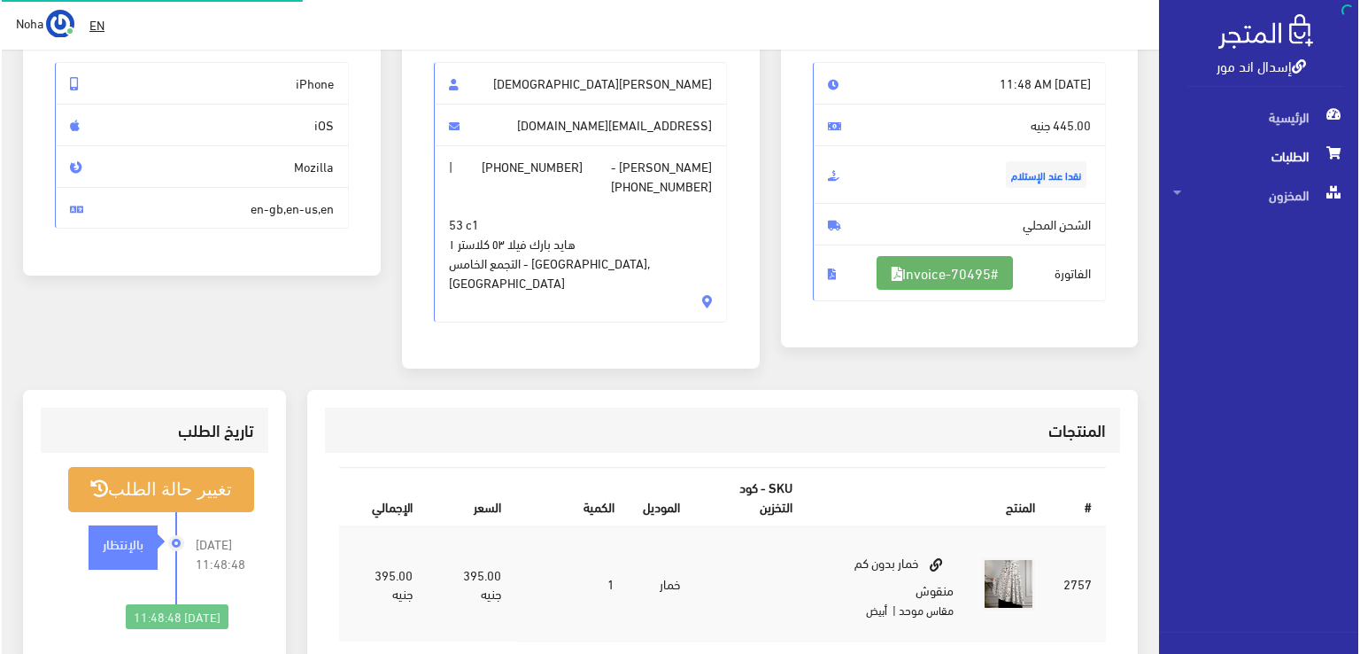
scroll to position [177, 0]
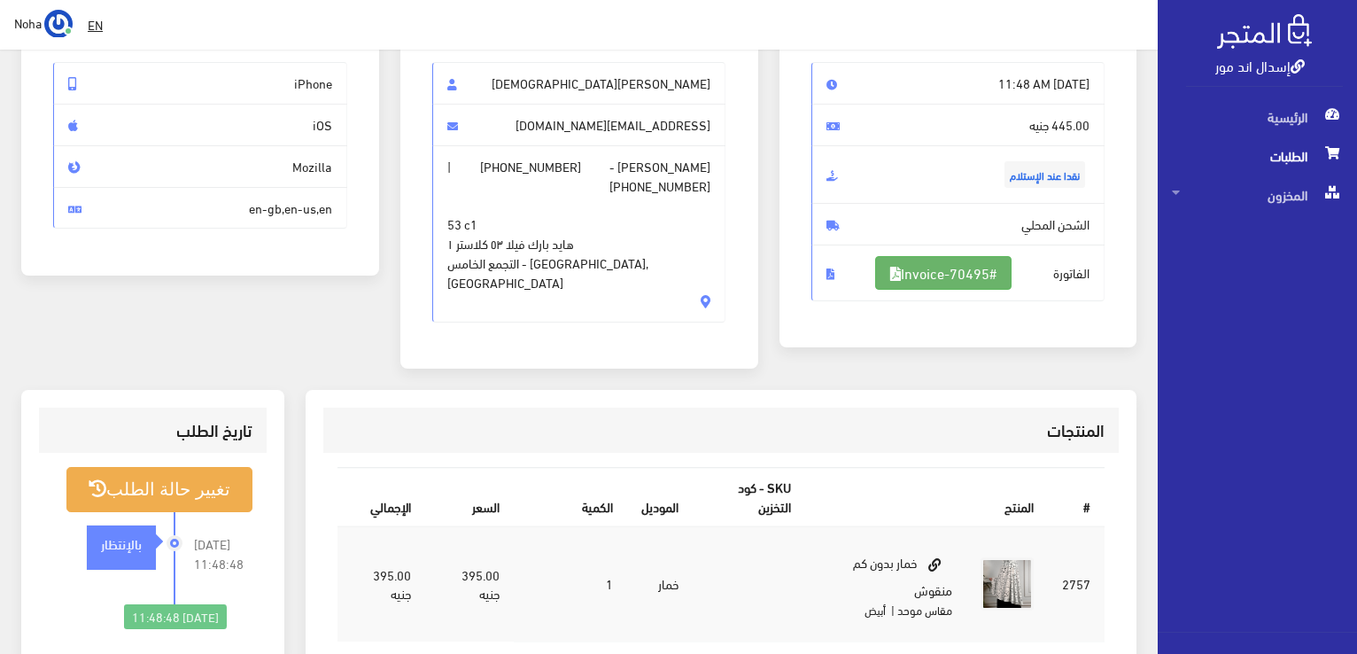
click at [967, 267] on link "#Invoice-70495" at bounding box center [943, 273] width 136 height 34
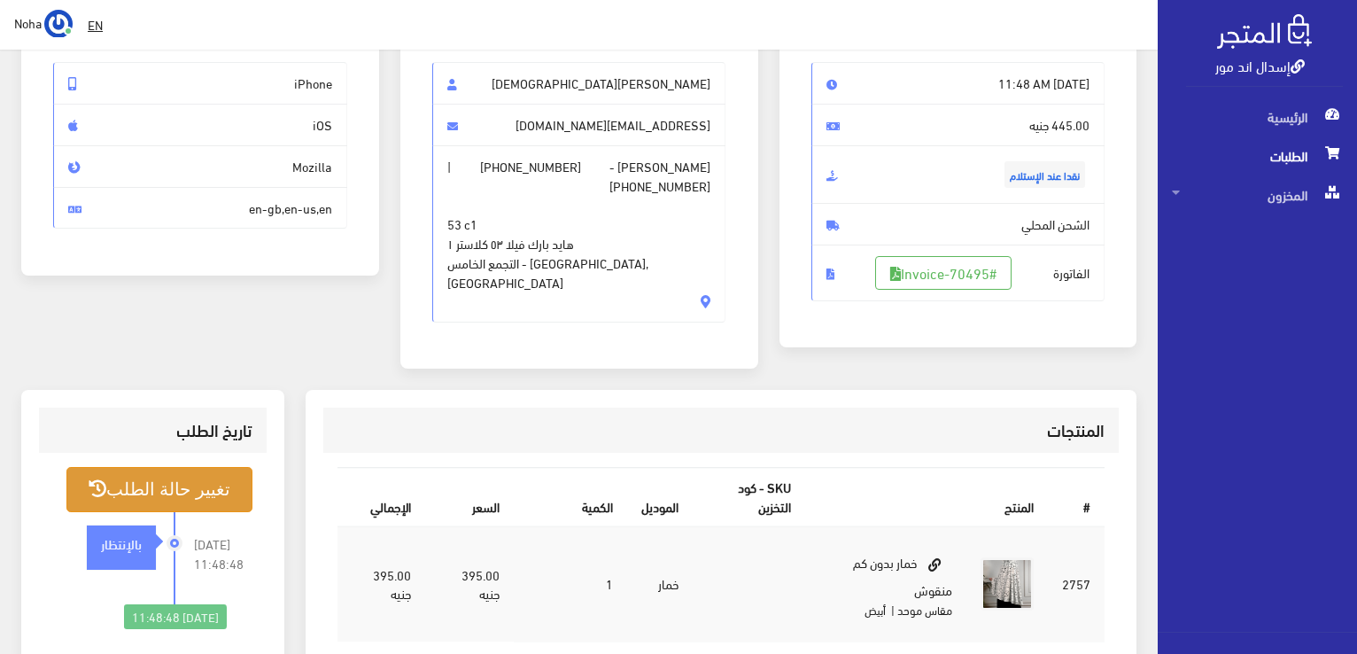
click at [192, 478] on button "تغيير حالة الطلب" at bounding box center [159, 489] width 186 height 45
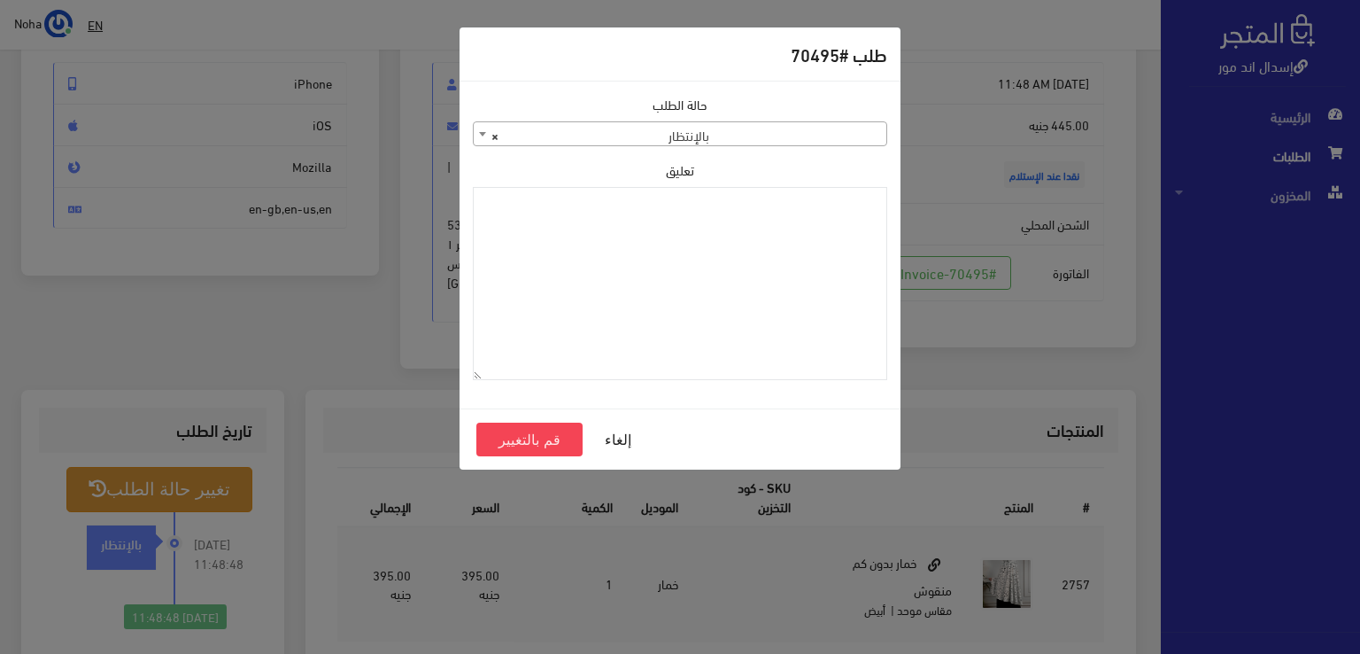
click at [847, 141] on span "× بالإنتظار" at bounding box center [680, 134] width 413 height 25
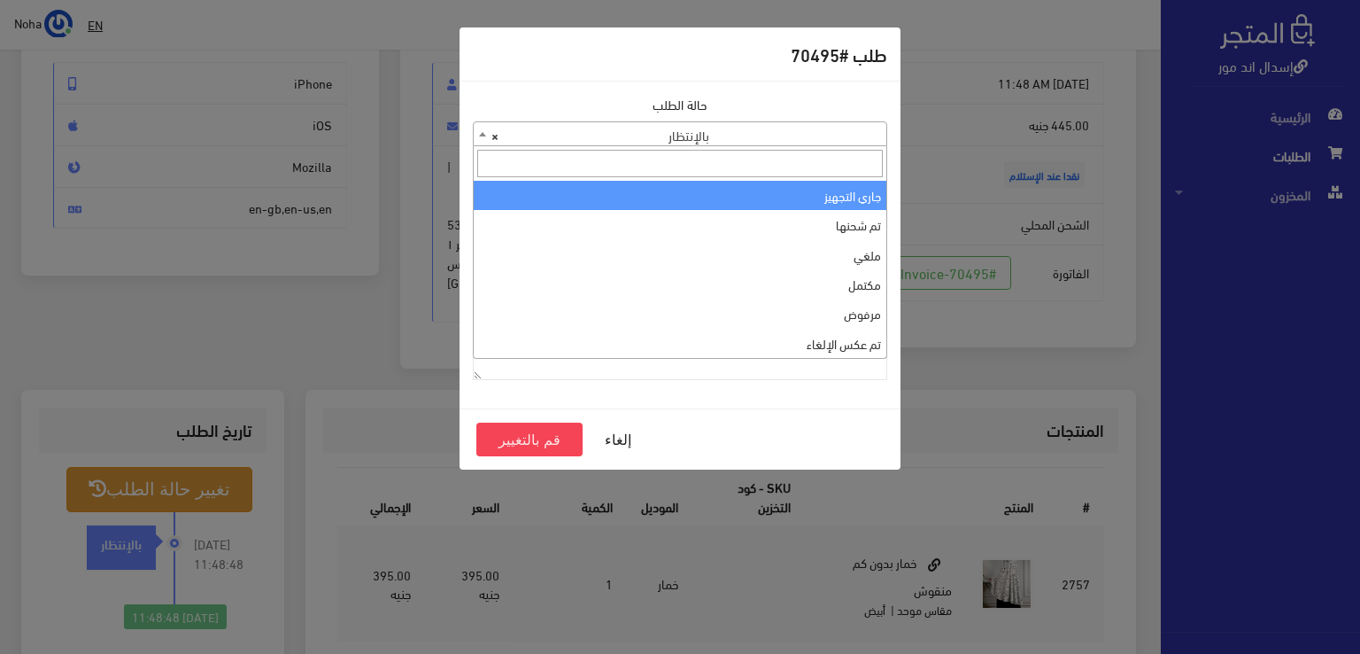
scroll to position [0, 0]
select select "1"
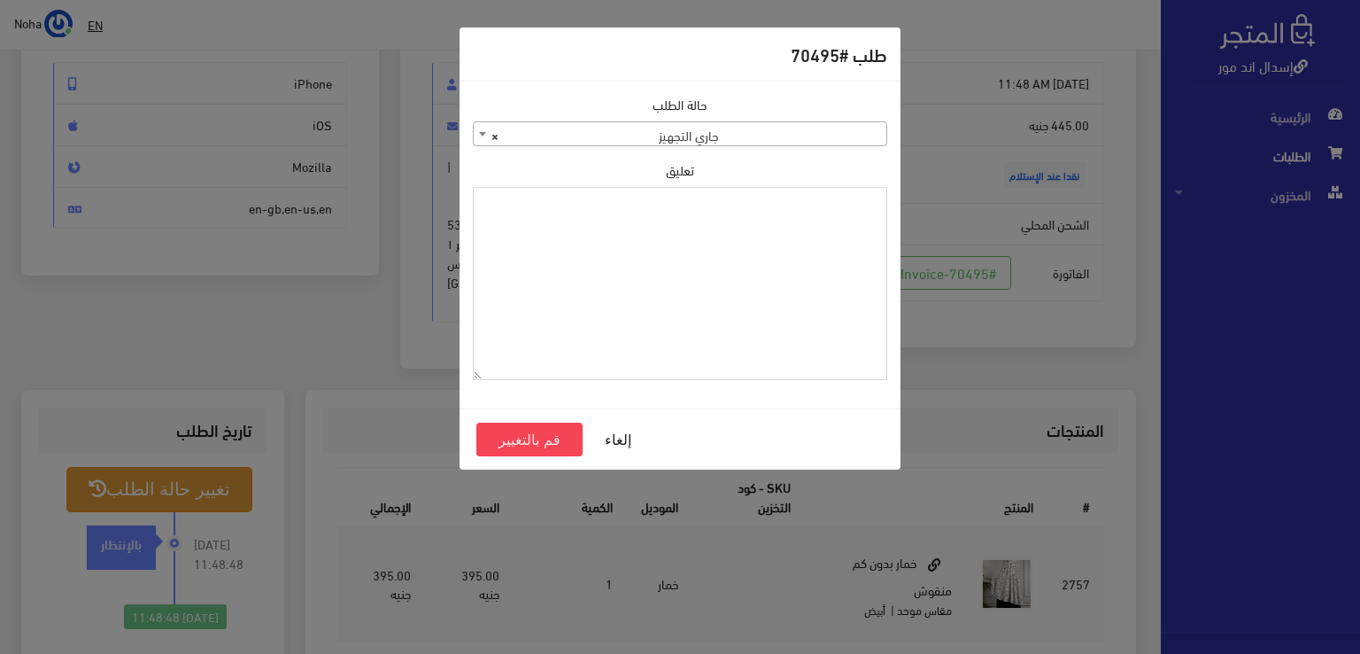
paste textarea "1120859"
type textarea "1120859"
click at [537, 440] on button "قم بالتغيير" at bounding box center [529, 439] width 106 height 34
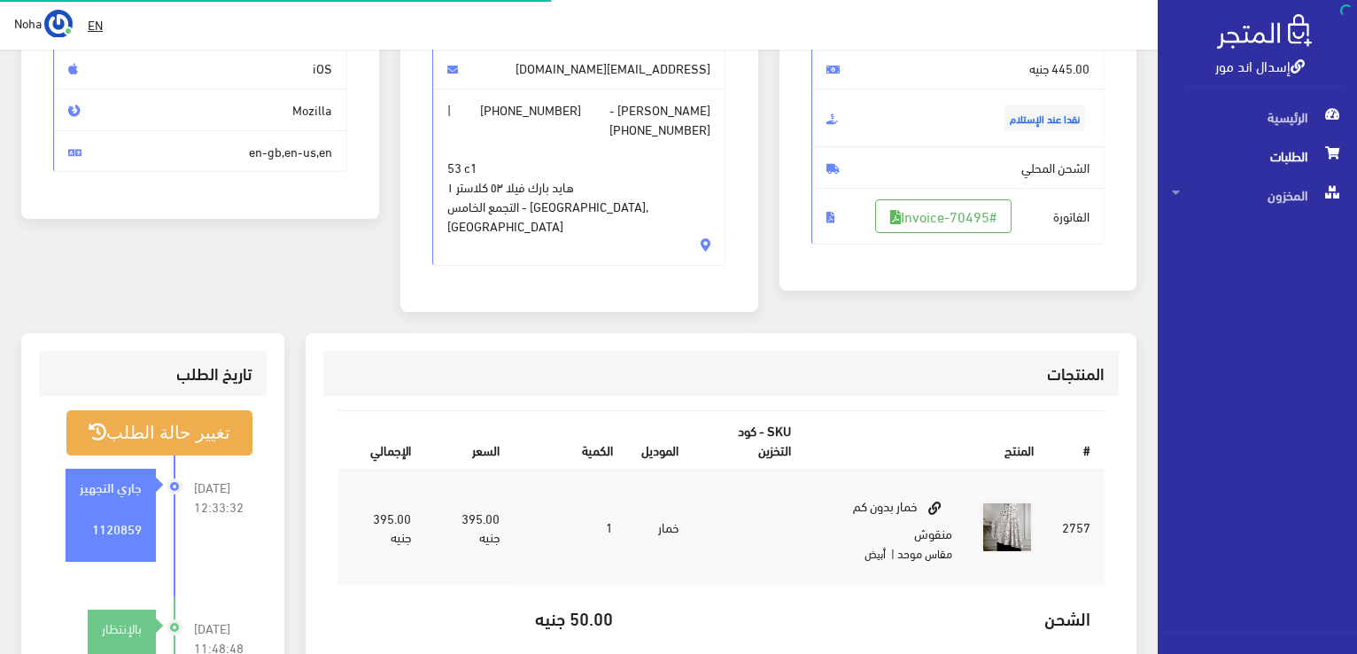
scroll to position [266, 0]
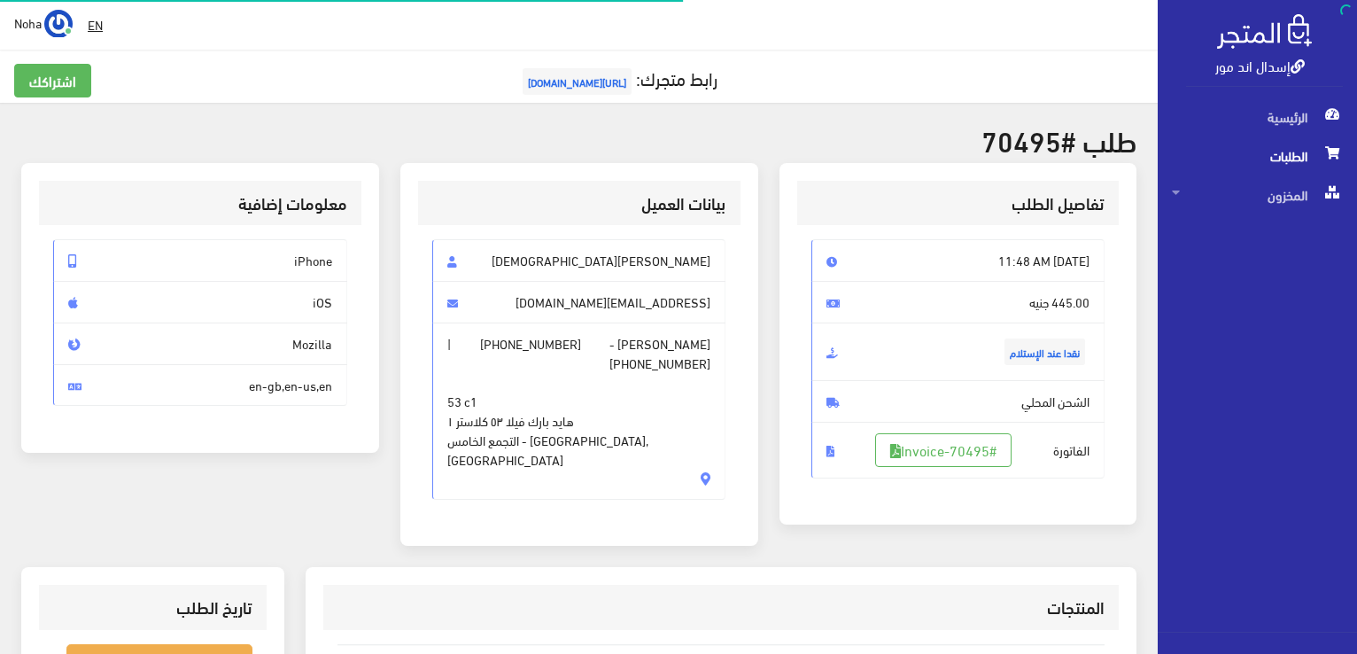
scroll to position [177, 0]
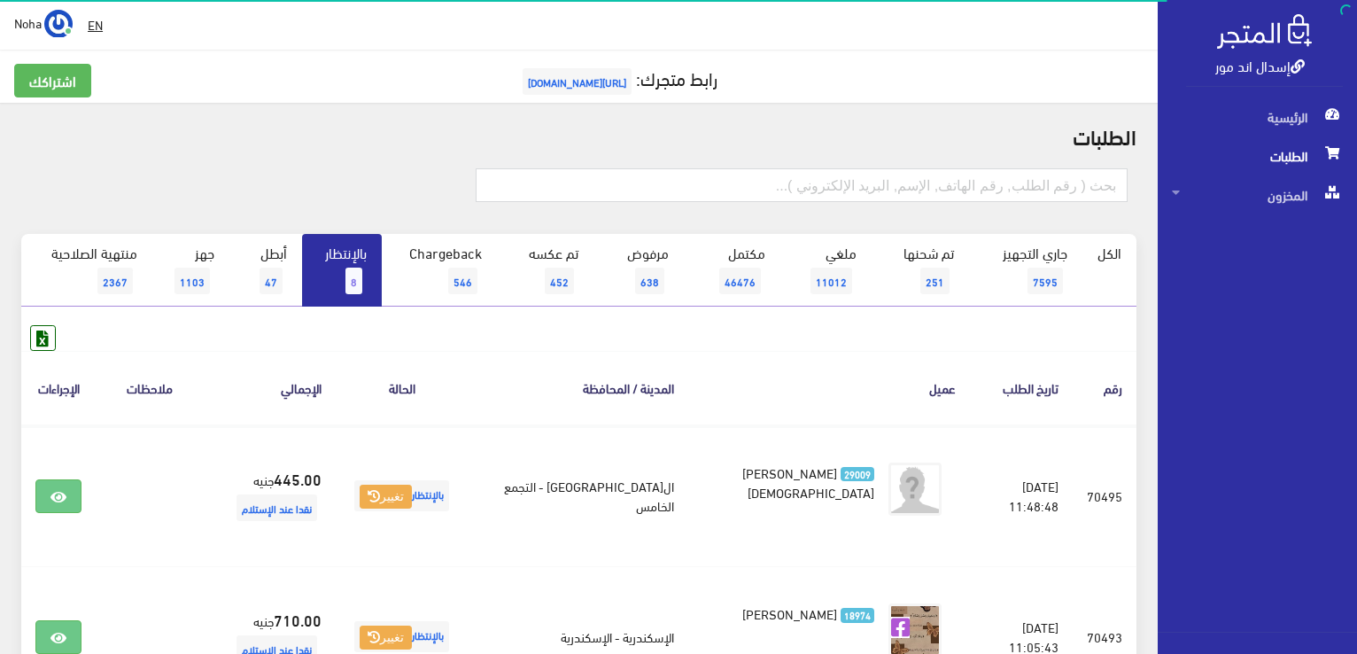
click at [354, 273] on span "8" at bounding box center [353, 280] width 17 height 27
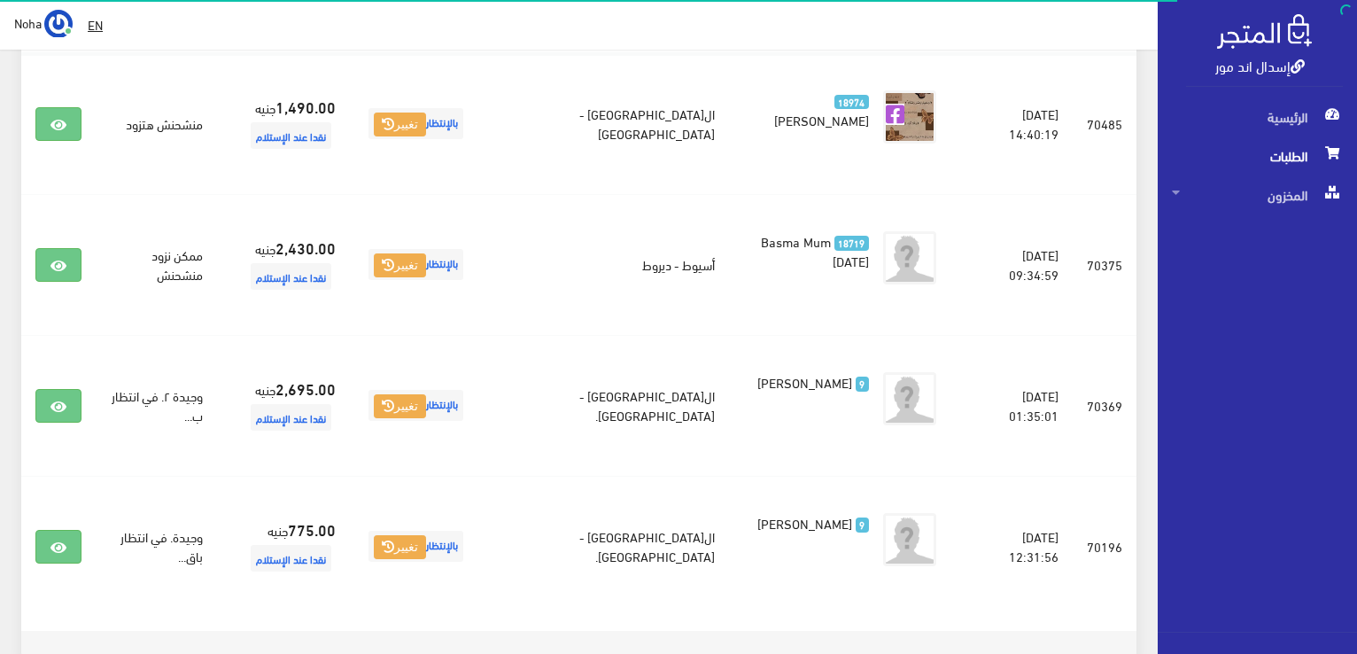
scroll to position [443, 0]
